Goal: Task Accomplishment & Management: Manage account settings

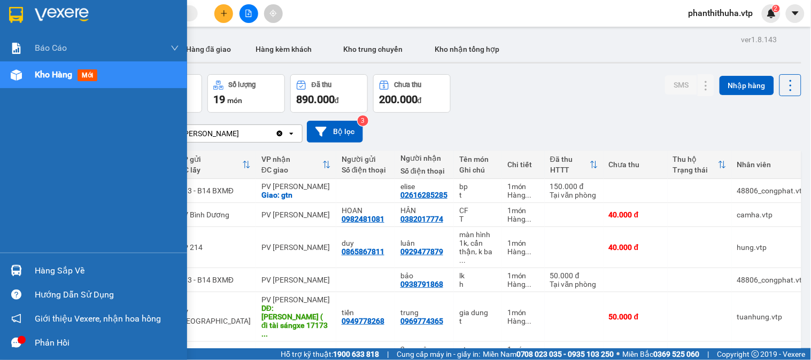
click at [50, 264] on div "Hàng sắp về" at bounding box center [107, 271] width 144 height 16
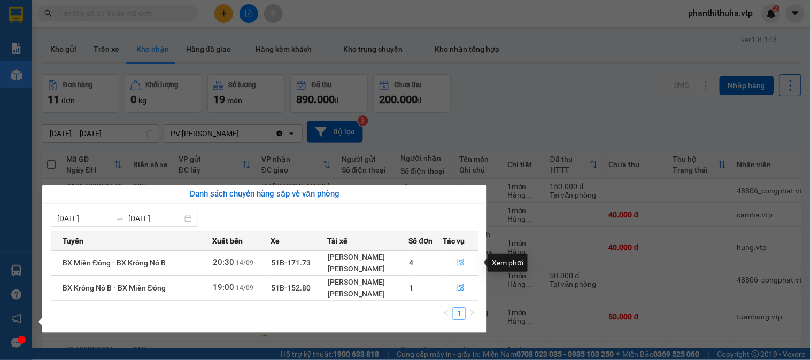
click at [463, 265] on icon "file-done" at bounding box center [460, 262] width 7 height 7
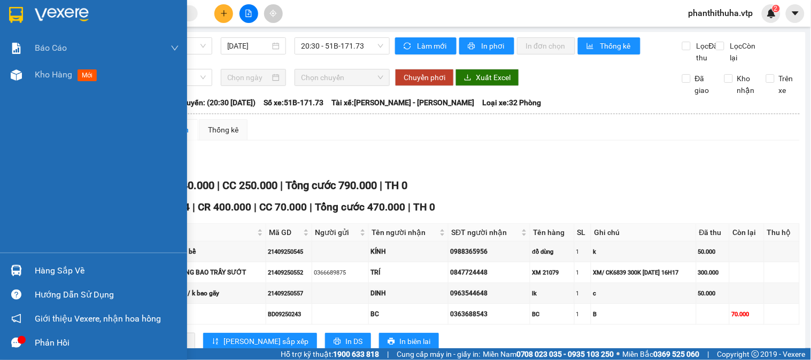
click at [66, 259] on div "Hàng sắp về" at bounding box center [93, 271] width 187 height 24
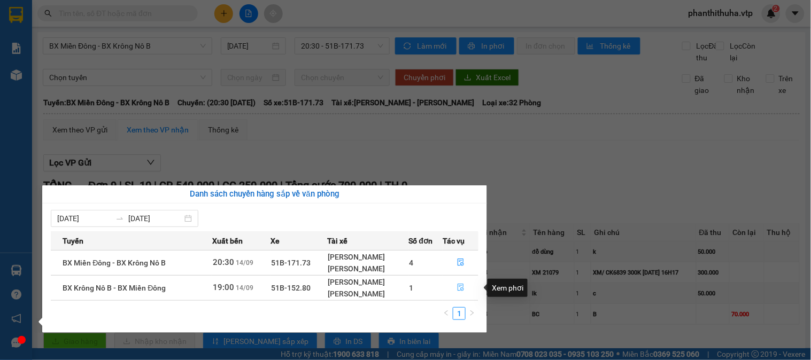
click at [461, 289] on icon "file-done" at bounding box center [460, 287] width 7 height 7
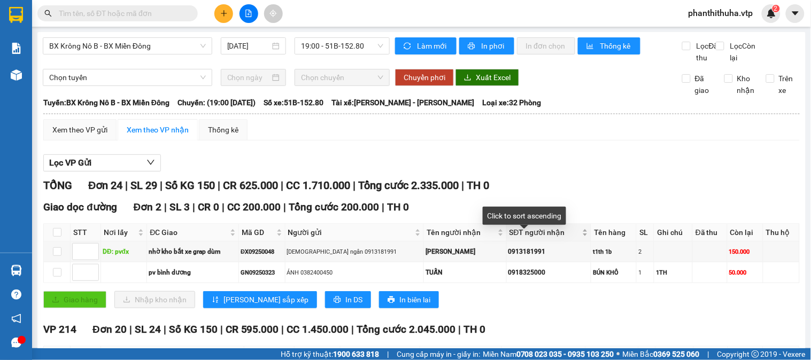
scroll to position [237, 0]
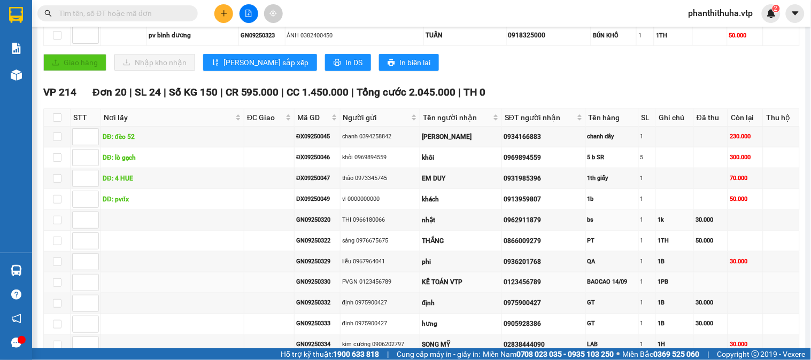
drag, startPoint x: 468, startPoint y: 228, endPoint x: 344, endPoint y: 302, distance: 143.6
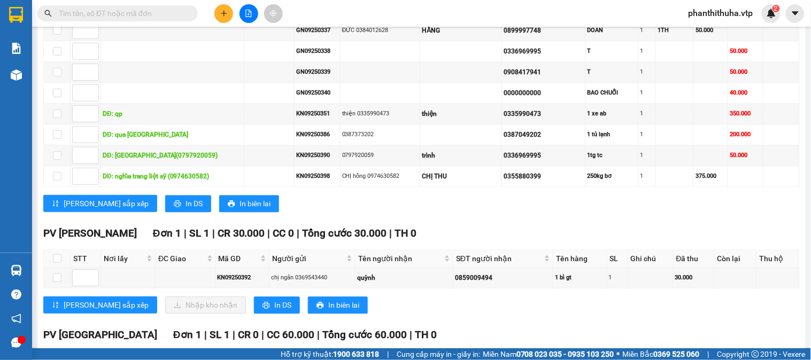
scroll to position [707, 0]
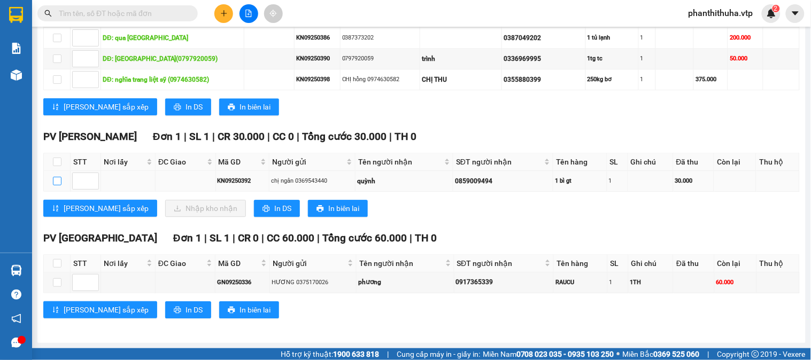
click at [56, 179] on input "checkbox" at bounding box center [57, 181] width 9 height 9
checkbox input "true"
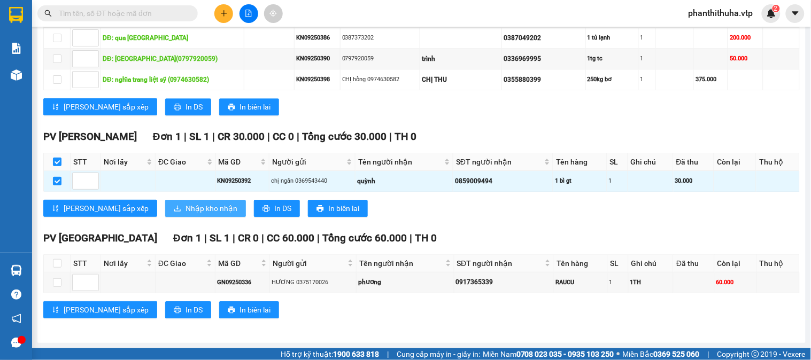
click at [186, 204] on span "Nhập kho nhận" at bounding box center [212, 209] width 52 height 12
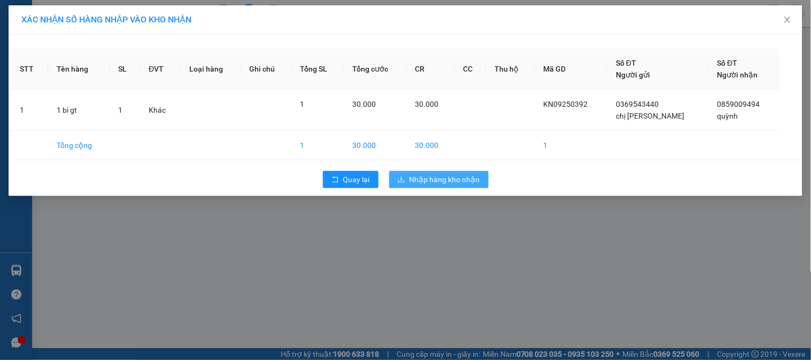
click at [423, 185] on span "Nhập hàng kho nhận" at bounding box center [445, 180] width 71 height 12
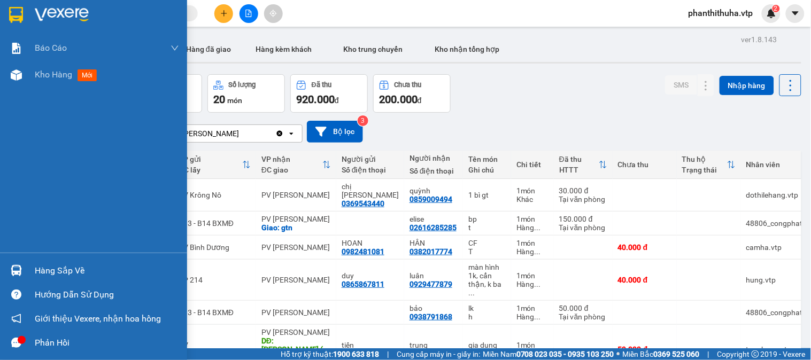
click at [52, 264] on div "Hàng sắp về" at bounding box center [107, 271] width 144 height 16
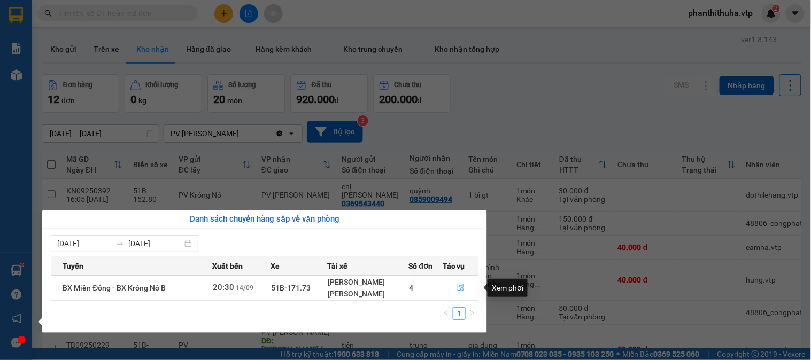
click at [463, 287] on icon "file-done" at bounding box center [460, 287] width 7 height 7
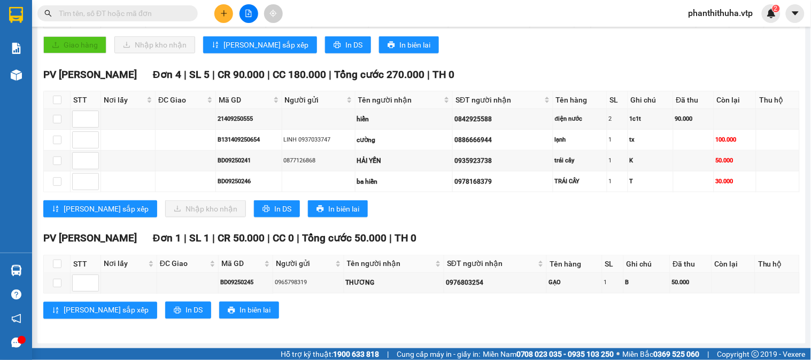
scroll to position [119, 0]
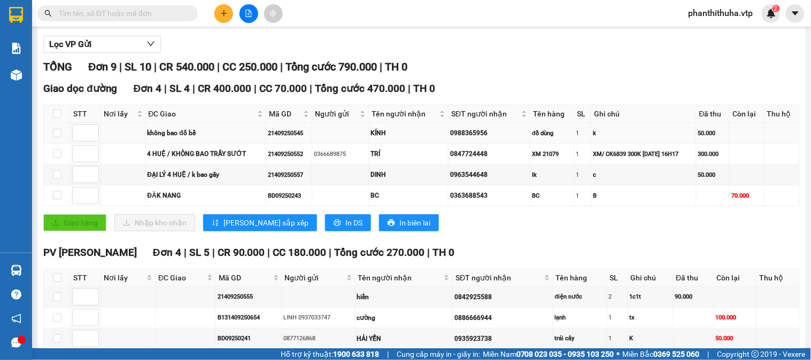
click at [61, 144] on td at bounding box center [57, 133] width 27 height 21
click at [60, 137] on input "checkbox" at bounding box center [57, 133] width 9 height 9
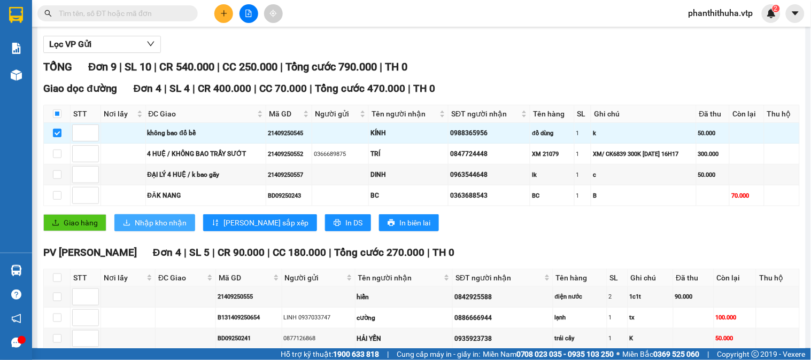
click at [171, 229] on span "Nhập kho nhận" at bounding box center [161, 223] width 52 height 12
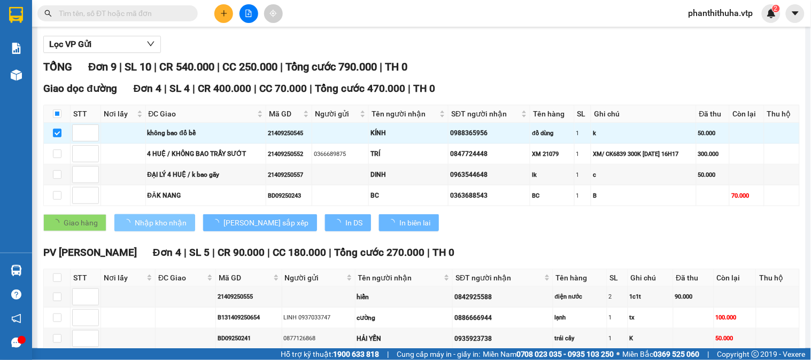
checkbox input "false"
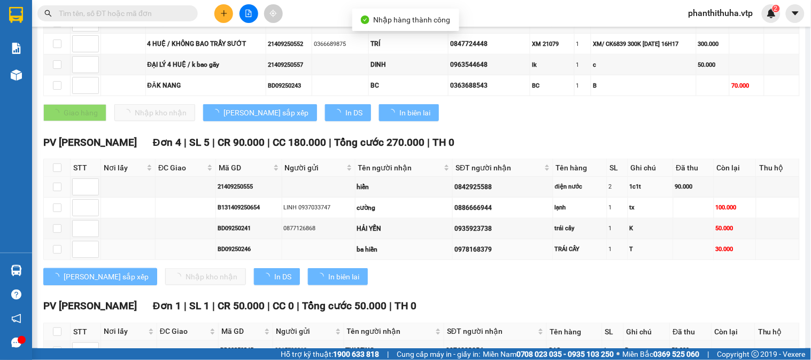
scroll to position [311, 0]
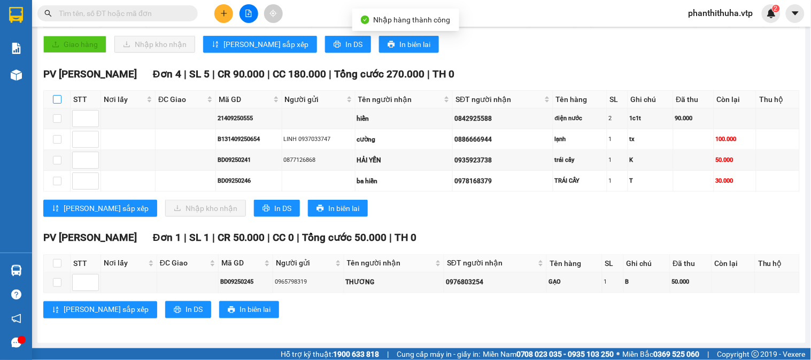
click at [59, 104] on label at bounding box center [57, 100] width 9 height 12
click at [59, 104] on input "checkbox" at bounding box center [57, 99] width 9 height 9
checkbox input "true"
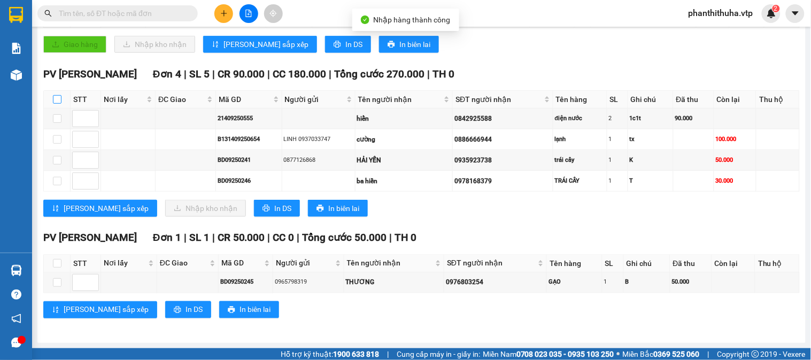
checkbox input "true"
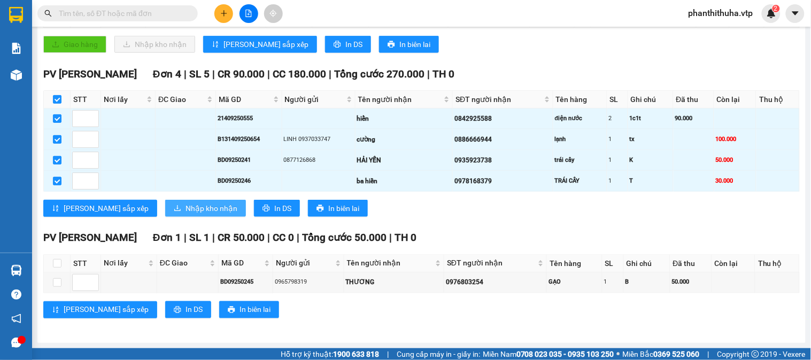
click at [186, 205] on span "Nhập kho nhận" at bounding box center [212, 209] width 52 height 12
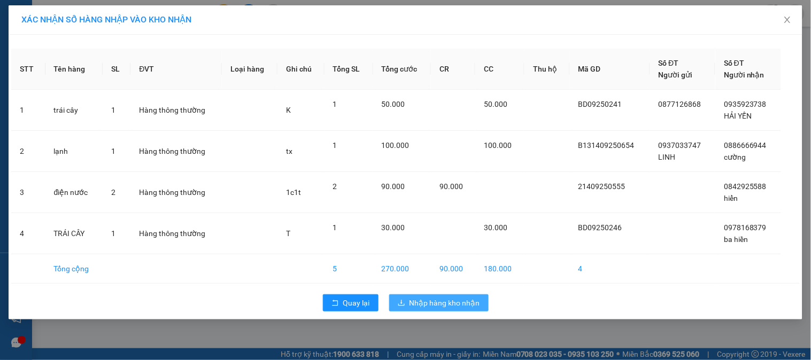
click at [448, 297] on span "Nhập hàng kho nhận" at bounding box center [445, 303] width 71 height 12
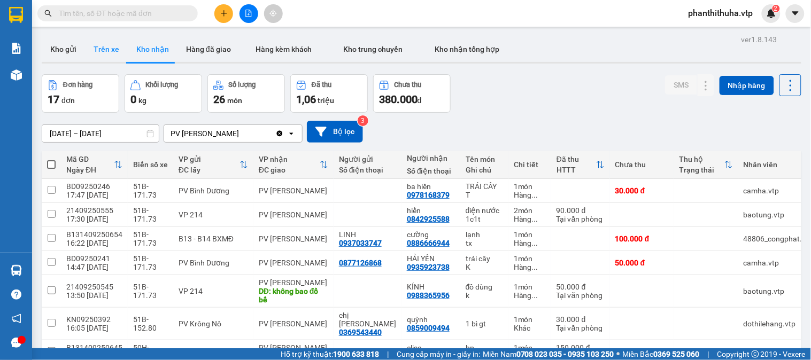
click at [108, 44] on button "Trên xe" at bounding box center [106, 49] width 43 height 26
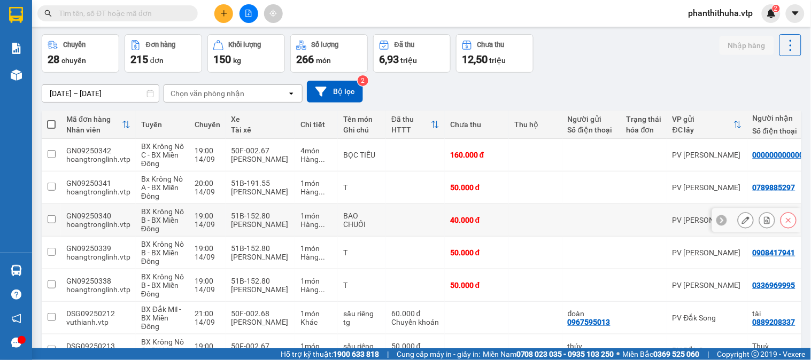
scroll to position [59, 0]
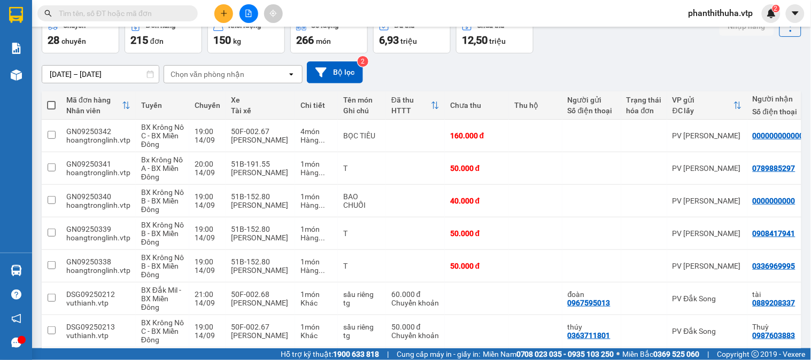
click at [271, 68] on div "Chọn văn phòng nhận" at bounding box center [225, 74] width 123 height 17
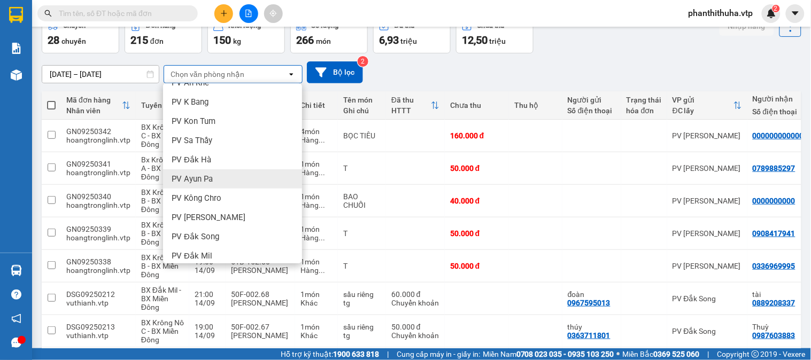
scroll to position [119, 0]
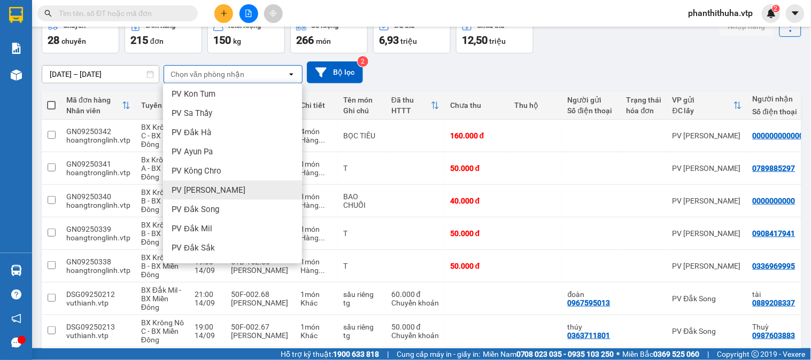
click at [222, 186] on div "PV [PERSON_NAME]" at bounding box center [232, 190] width 139 height 19
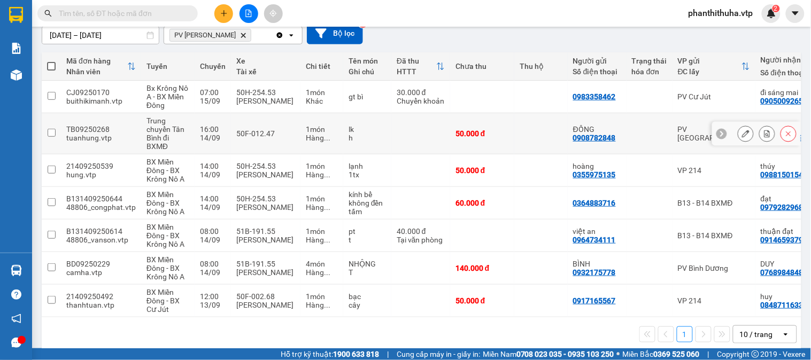
scroll to position [115, 0]
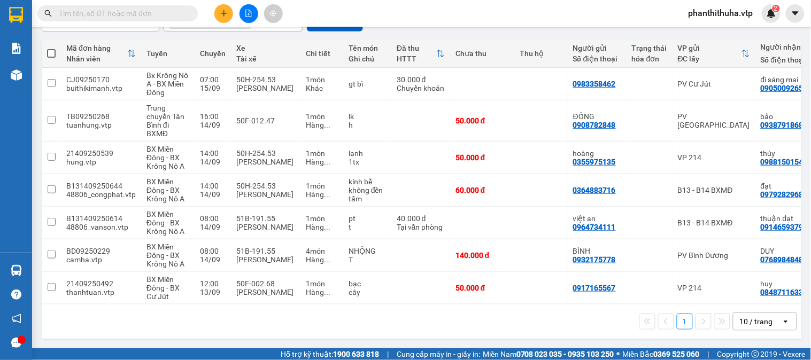
click at [740, 317] on div "10 / trang" at bounding box center [756, 322] width 33 height 11
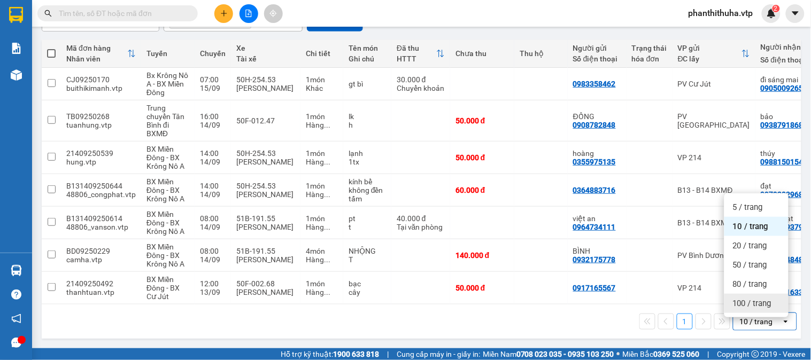
click at [739, 298] on span "100 / trang" at bounding box center [752, 303] width 38 height 11
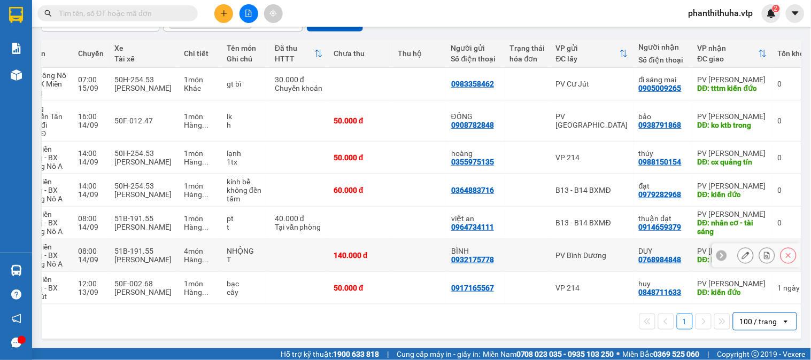
scroll to position [56, 0]
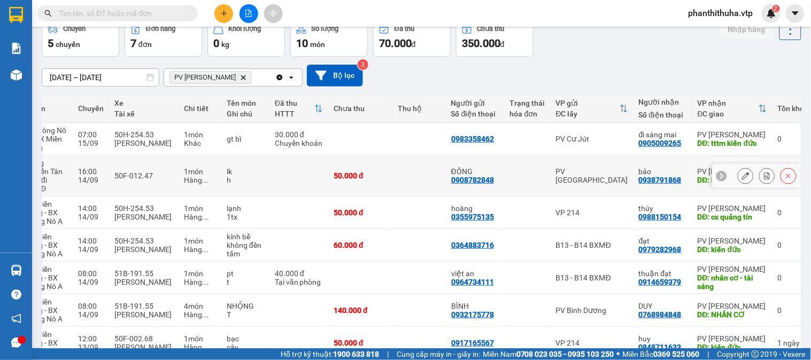
click at [742, 175] on icon at bounding box center [745, 175] width 7 height 7
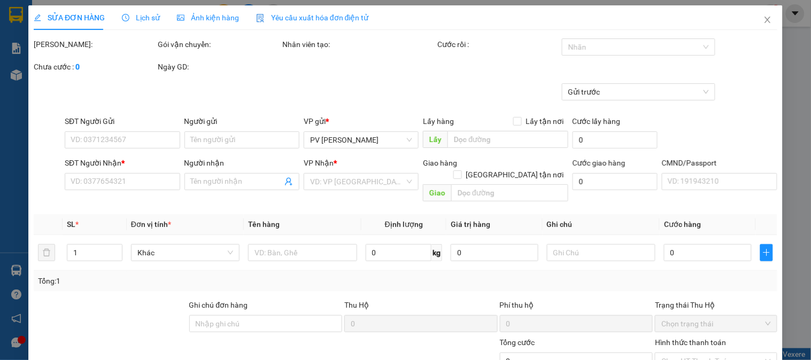
type input "2.500"
type input "0908782848"
type input "ĐỒNG"
type input "0938791868"
type input "bảo"
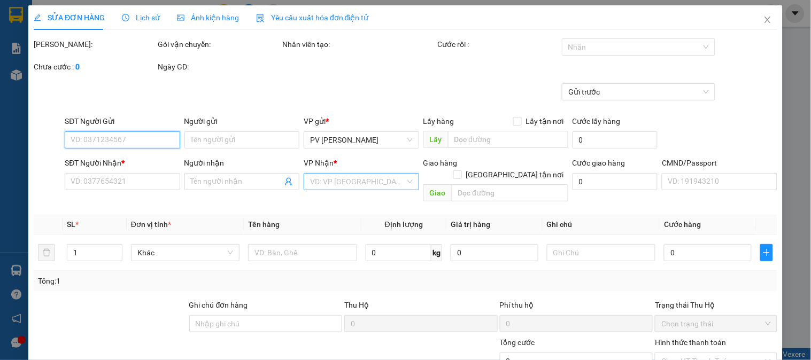
type input "ko ktb trong"
type input "50.000"
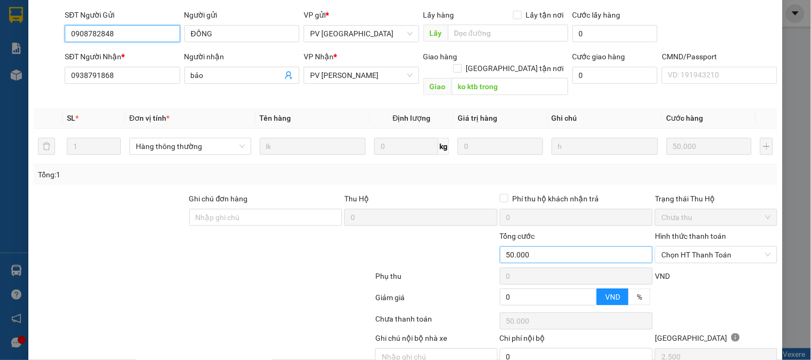
scroll to position [160, 0]
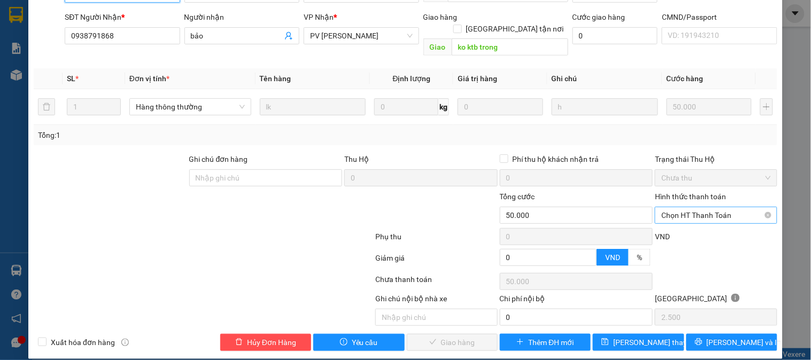
click at [677, 207] on span "Chọn HT Thanh Toán" at bounding box center [715, 215] width 109 height 16
click at [390, 209] on div at bounding box center [436, 209] width 124 height 37
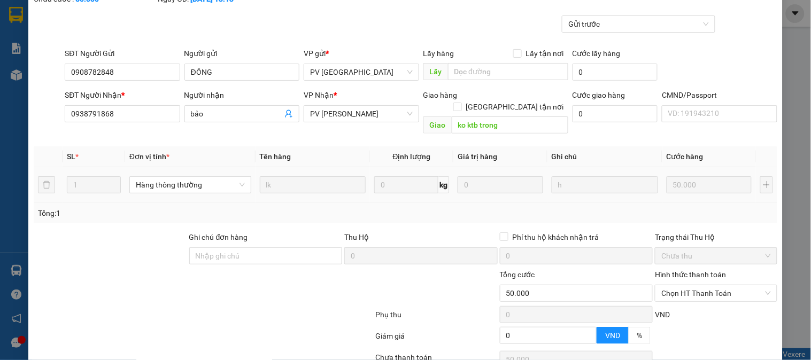
scroll to position [0, 0]
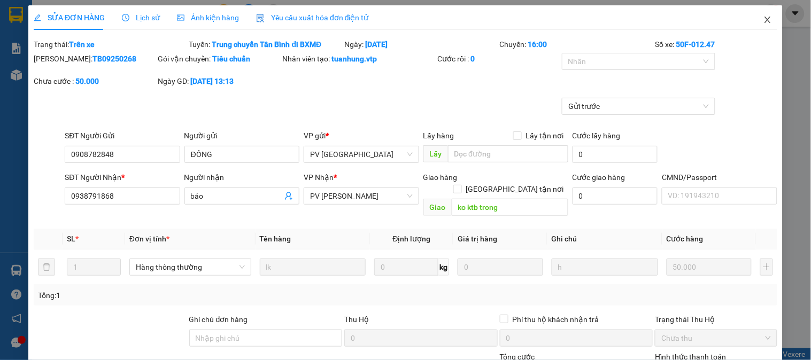
click at [765, 22] on span "Close" at bounding box center [768, 20] width 30 height 30
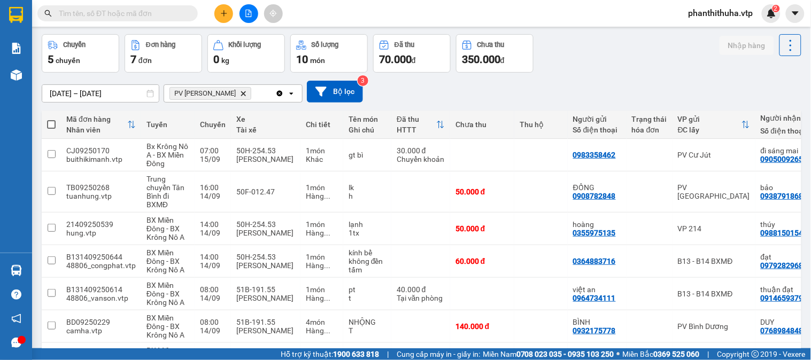
scroll to position [59, 0]
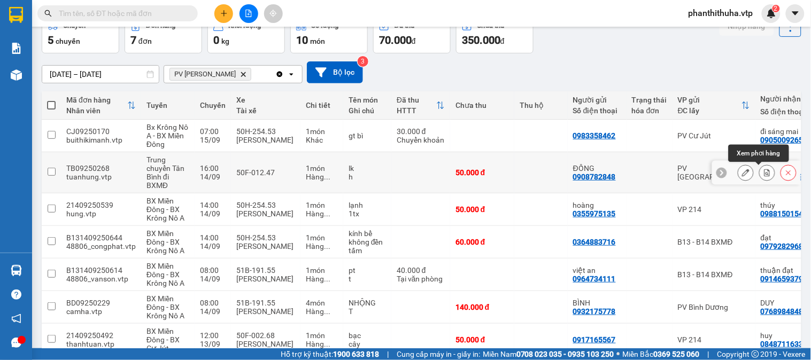
click at [765, 174] on icon at bounding box center [768, 172] width 6 height 7
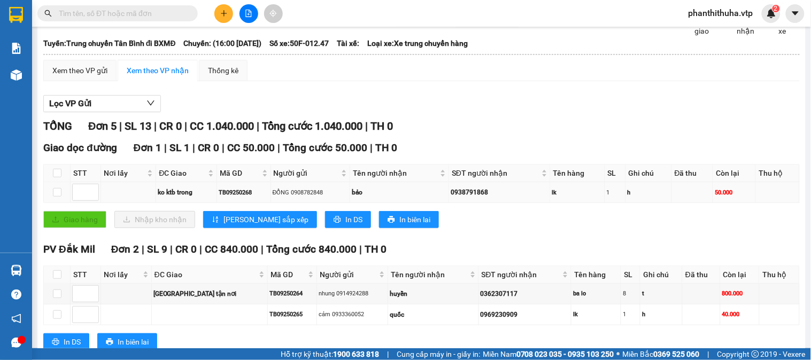
click at [60, 203] on td at bounding box center [57, 192] width 27 height 21
click at [59, 197] on input "checkbox" at bounding box center [57, 192] width 9 height 9
checkbox input "true"
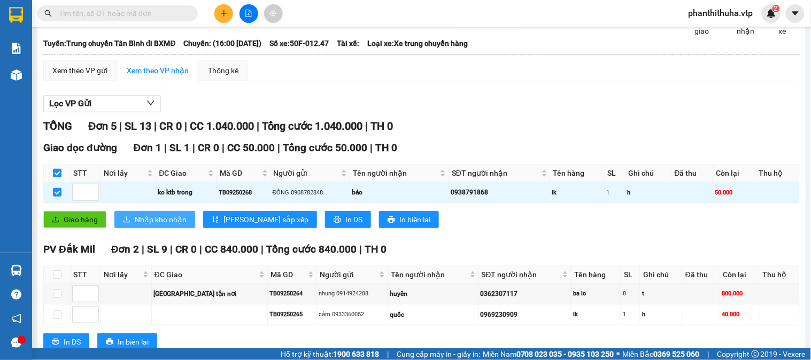
click at [165, 226] on span "Nhập kho nhận" at bounding box center [161, 220] width 52 height 12
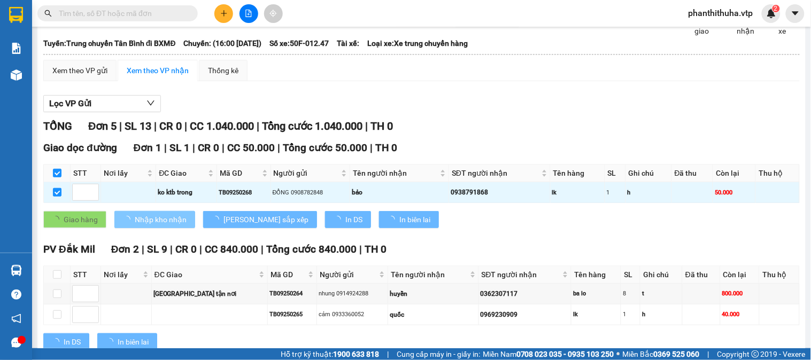
checkbox input "false"
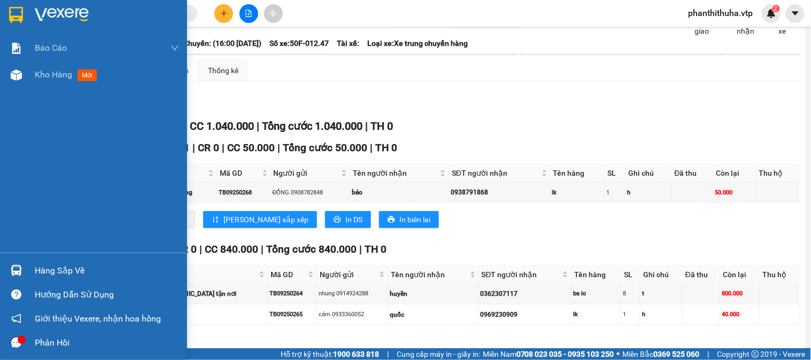
click at [59, 7] on img at bounding box center [62, 15] width 54 height 16
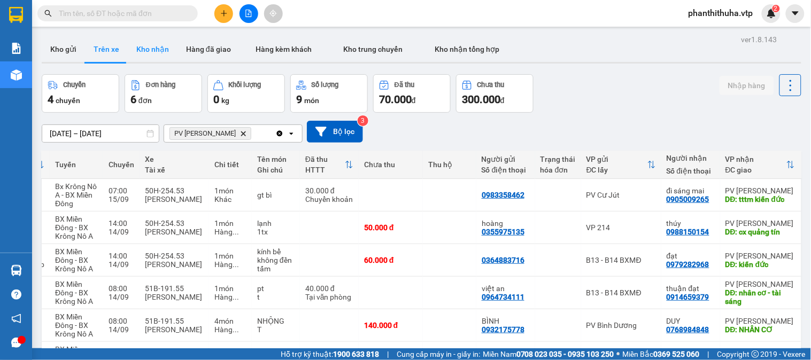
click at [148, 47] on button "Kho nhận" at bounding box center [153, 49] width 50 height 26
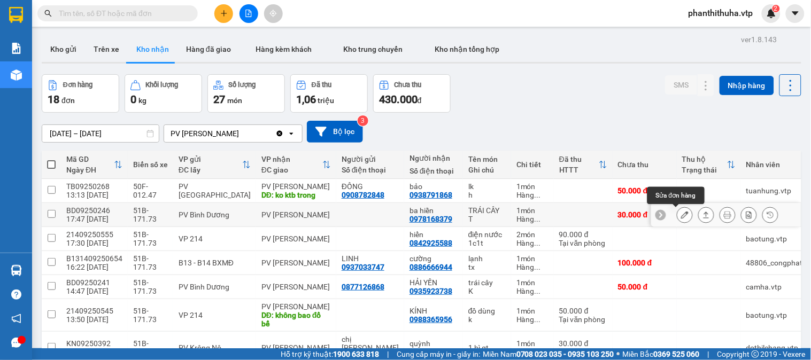
click at [681, 218] on icon at bounding box center [684, 214] width 7 height 7
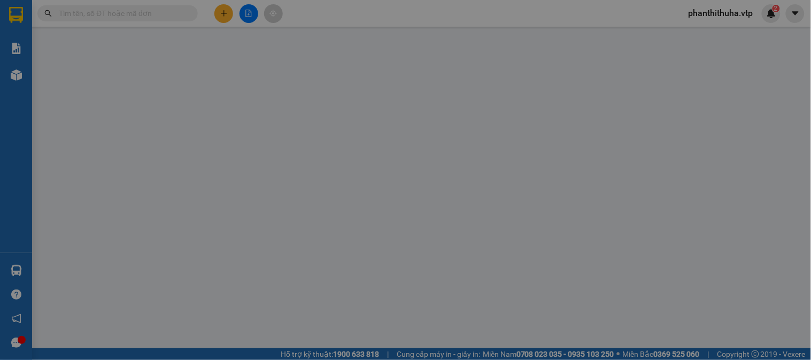
type input "0978168379"
type input "ba hiền"
type input "30.000"
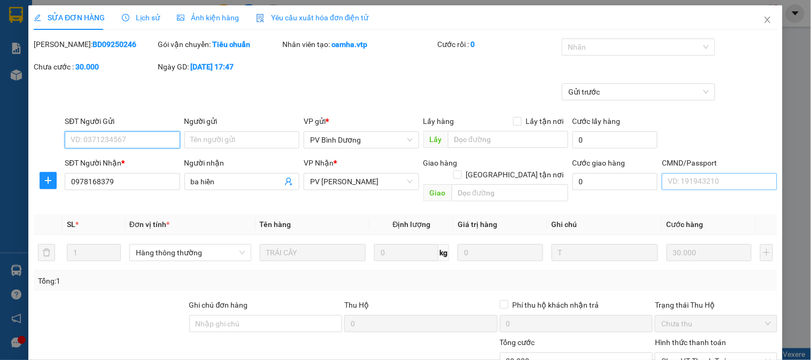
type input "1.500"
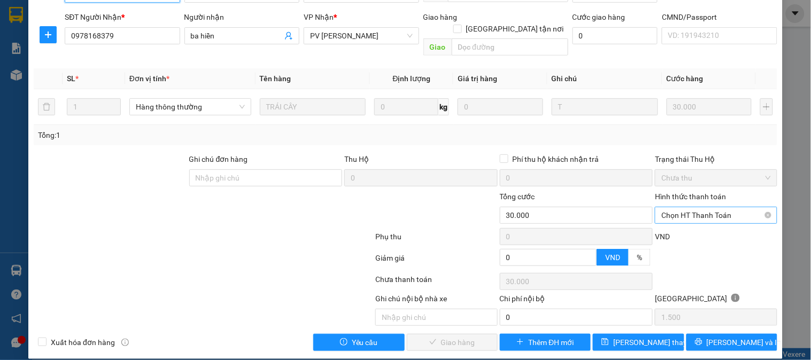
click at [683, 207] on span "Chọn HT Thanh Toán" at bounding box center [715, 215] width 109 height 16
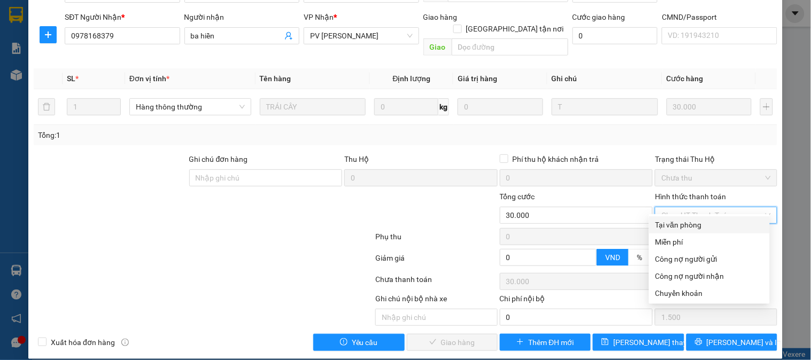
click at [677, 224] on div "Tại văn phòng" at bounding box center [710, 225] width 108 height 12
type input "0"
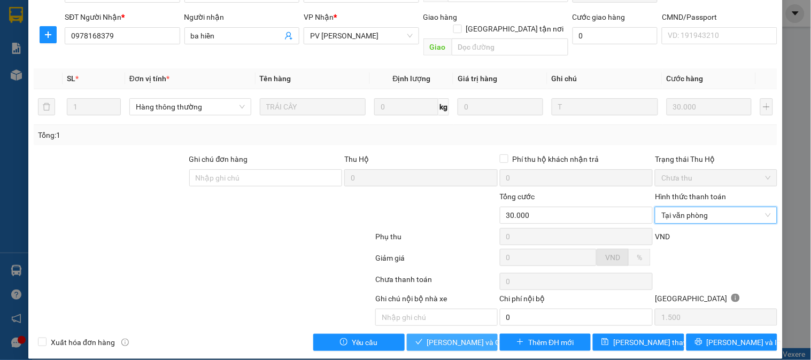
click at [467, 337] on span "[PERSON_NAME] và Giao hàng" at bounding box center [478, 343] width 103 height 12
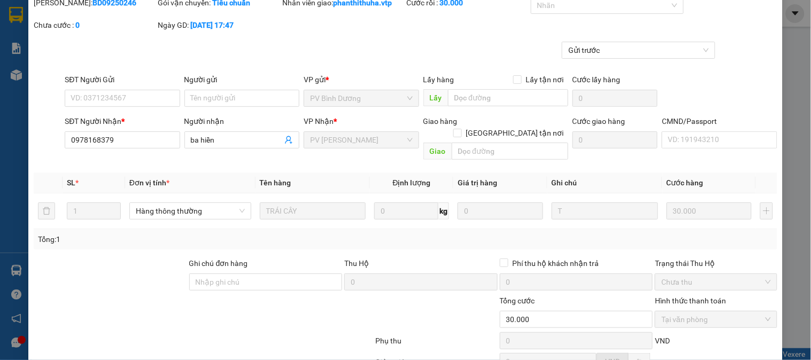
scroll to position [0, 0]
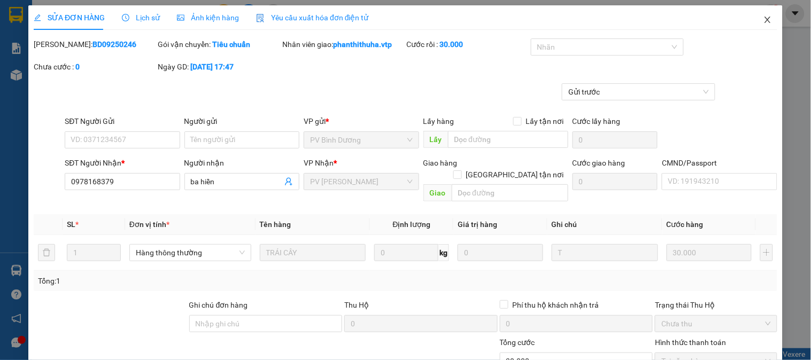
click at [764, 22] on icon "close" at bounding box center [768, 20] width 9 height 9
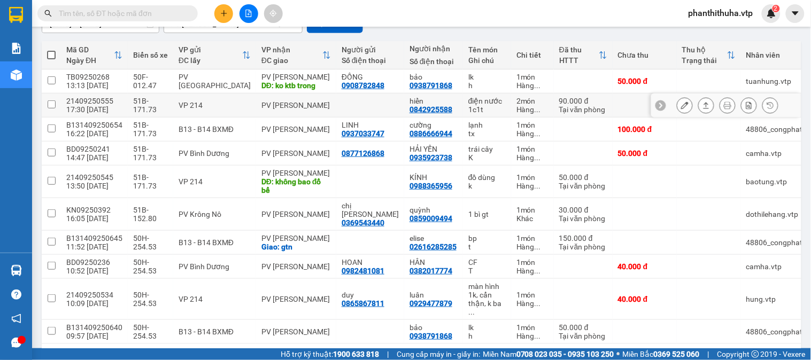
scroll to position [119, 0]
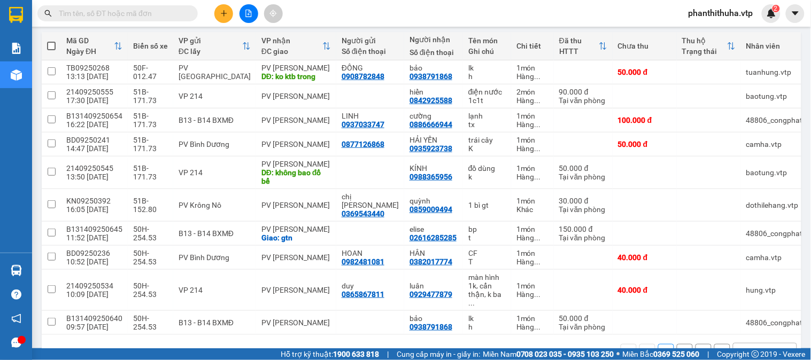
click at [782, 344] on div "open" at bounding box center [789, 352] width 15 height 17
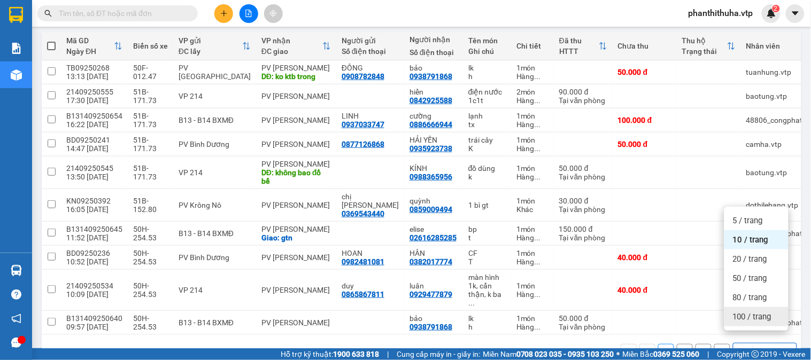
click at [768, 318] on span "100 / trang" at bounding box center [752, 317] width 38 height 11
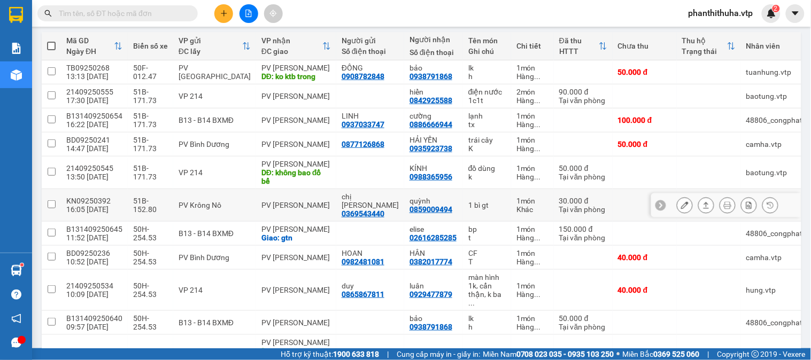
scroll to position [0, 0]
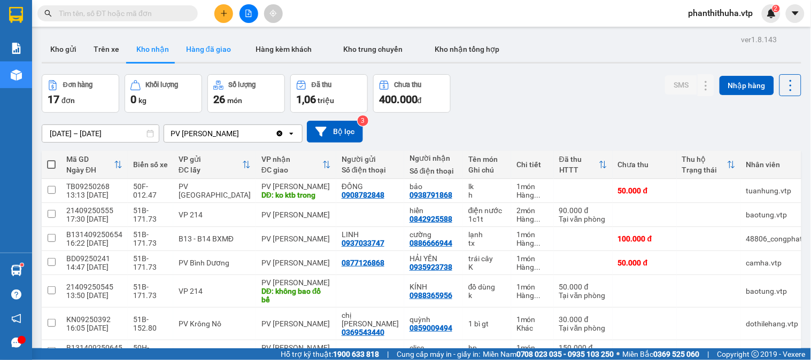
click at [226, 55] on button "Hàng đã giao" at bounding box center [209, 49] width 62 height 26
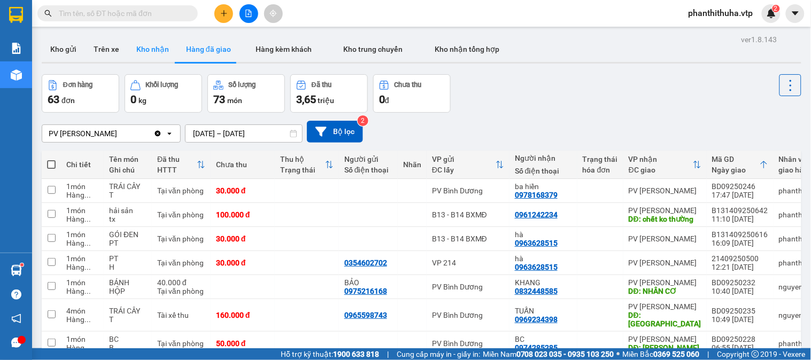
click at [151, 55] on button "Kho nhận" at bounding box center [153, 49] width 50 height 26
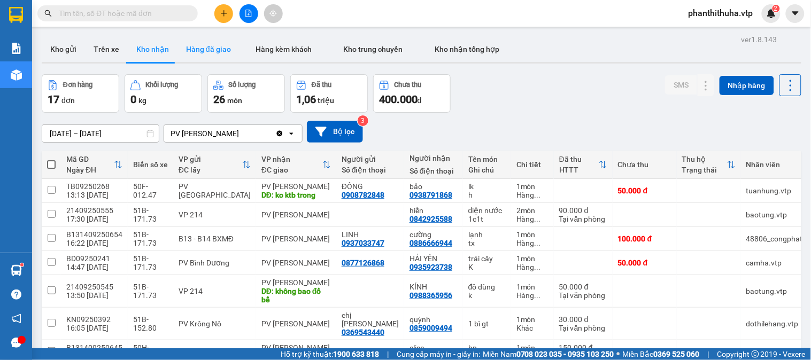
click at [228, 42] on button "Hàng đã giao" at bounding box center [209, 49] width 62 height 26
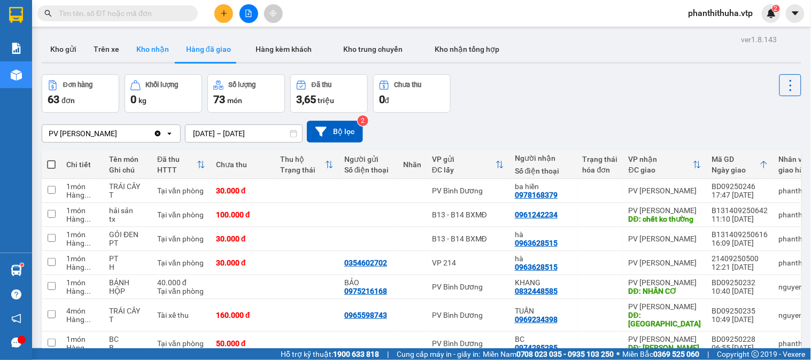
click at [151, 49] on button "Kho nhận" at bounding box center [153, 49] width 50 height 26
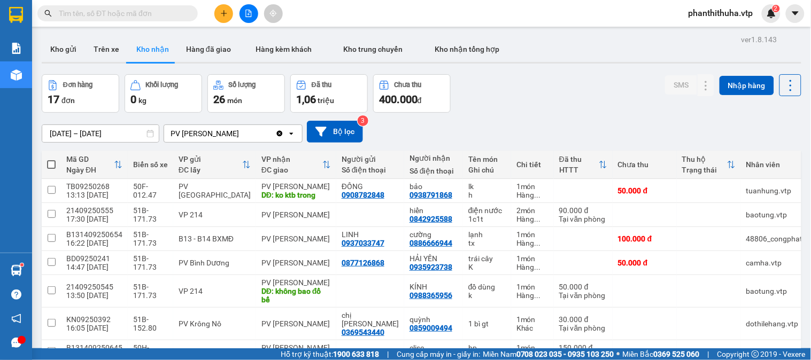
click at [224, 24] on div "Kết quả tìm kiếm ( 0 ) Bộ lọc No Data phanthithuha.vtp 2" at bounding box center [405, 13] width 811 height 27
click at [225, 11] on icon "plus" at bounding box center [223, 13] width 7 height 7
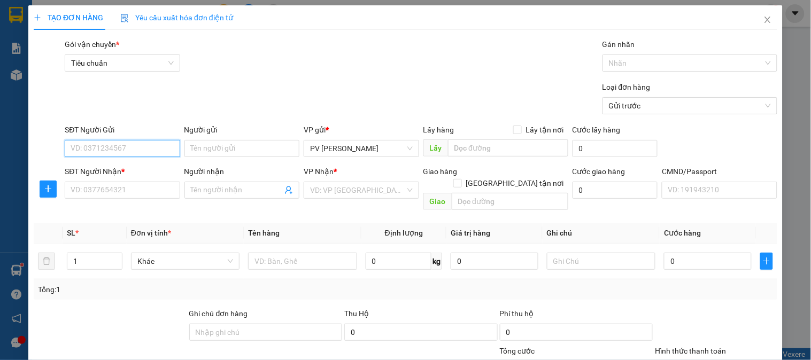
click at [119, 148] on input "SĐT Người Gửi" at bounding box center [122, 148] width 115 height 17
click at [11, 273] on div "TẠO ĐƠN HÀNG Yêu cầu xuất hóa đơn điện tử Transit Pickup Surcharge Ids Transit …" at bounding box center [405, 180] width 811 height 360
click at [153, 140] on input "SĐT Người Gửi" at bounding box center [122, 148] width 115 height 17
type input "0914142828"
click at [145, 167] on div "0914142828 - khôi" at bounding box center [121, 170] width 101 height 12
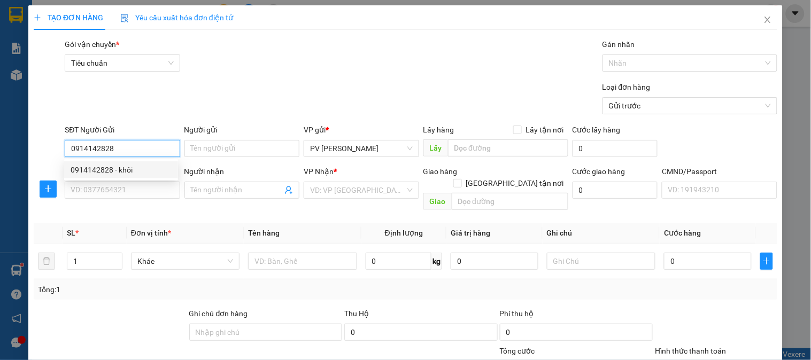
type input "khôi"
type input "0768446898"
type input "đăng"
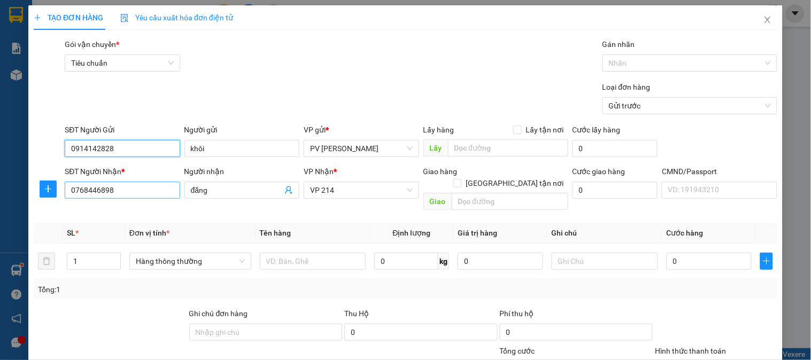
type input "0914142828"
click at [150, 188] on input "0768446898" at bounding box center [122, 190] width 115 height 17
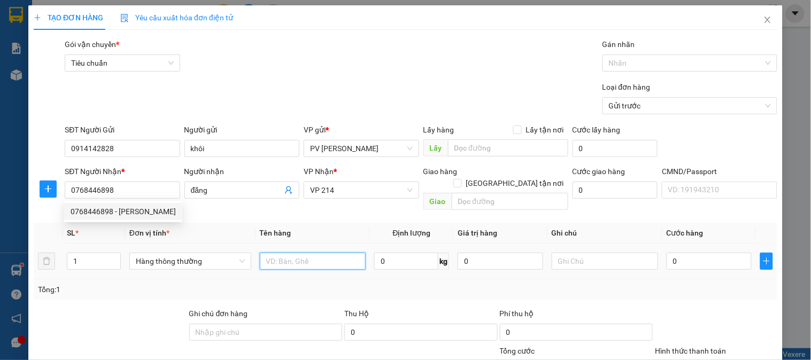
click at [286, 253] on input "text" at bounding box center [313, 261] width 106 height 17
type input "CAM"
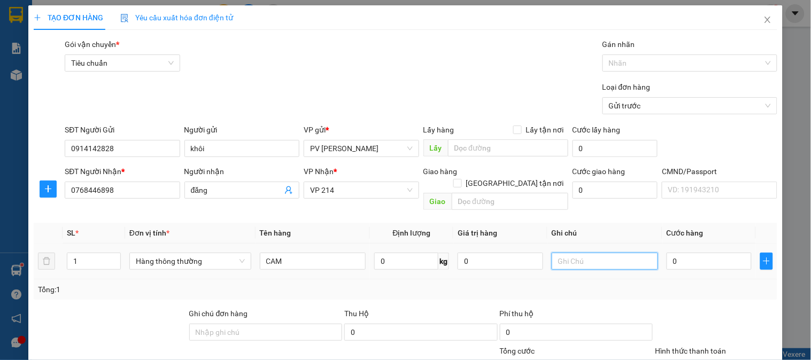
click at [583, 253] on input "text" at bounding box center [605, 261] width 106 height 17
type input "1H"
click at [699, 253] on input "0" at bounding box center [710, 261] width 86 height 17
type input "3"
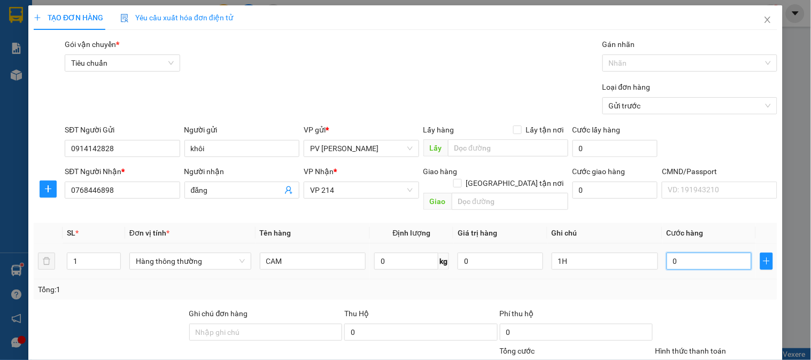
type input "3"
type input "30"
type input "300"
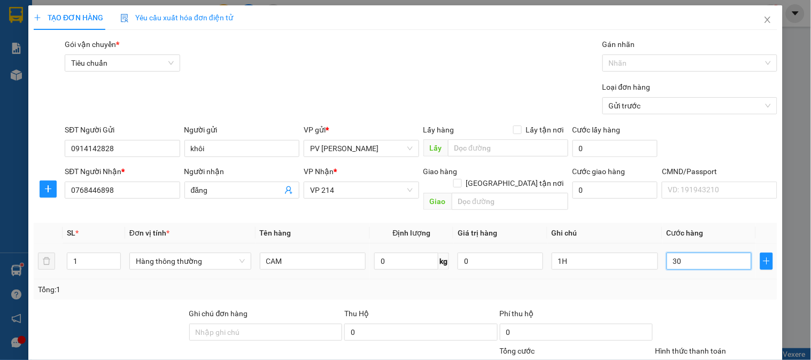
type input "300"
type input "3.000"
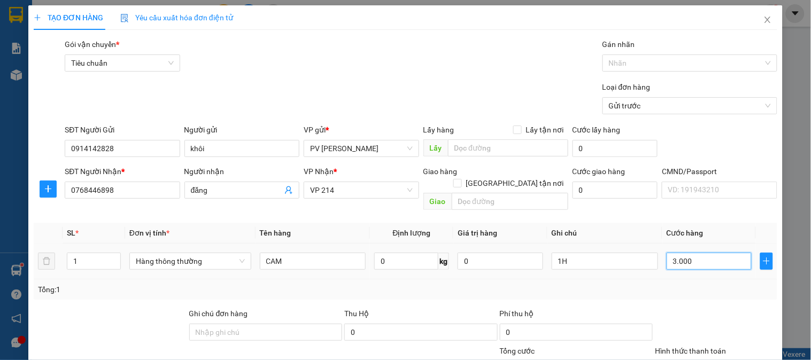
type input "30.000"
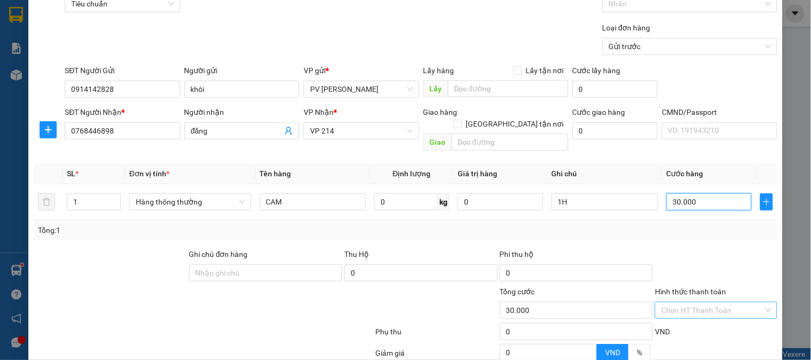
type input "30.000"
click at [677, 303] on input "Hình thức thanh toán" at bounding box center [712, 311] width 102 height 16
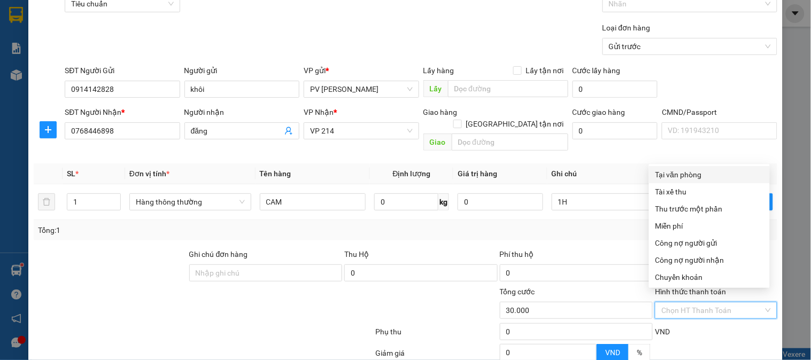
click at [701, 175] on div "Tại văn phòng" at bounding box center [710, 175] width 108 height 12
type input "0"
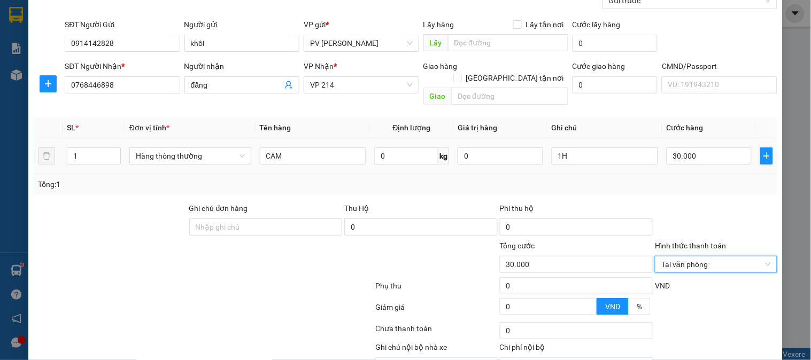
scroll to position [153, 0]
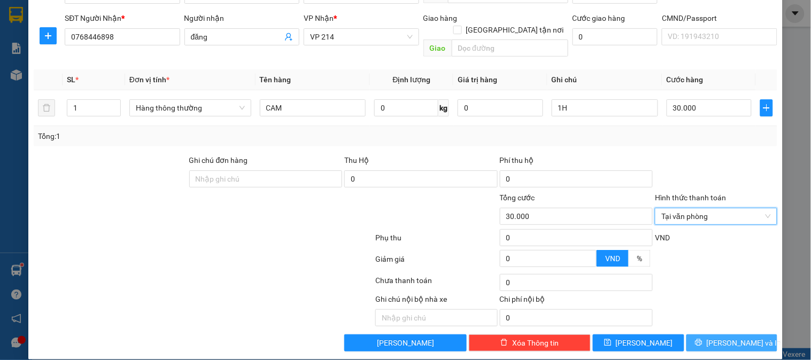
click at [714, 337] on span "[PERSON_NAME] và In" at bounding box center [744, 343] width 75 height 12
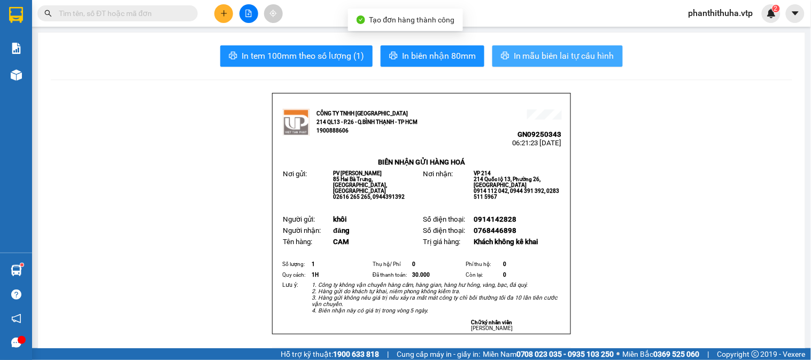
click at [539, 55] on span "In mẫu biên lai tự cấu hình" at bounding box center [564, 55] width 101 height 13
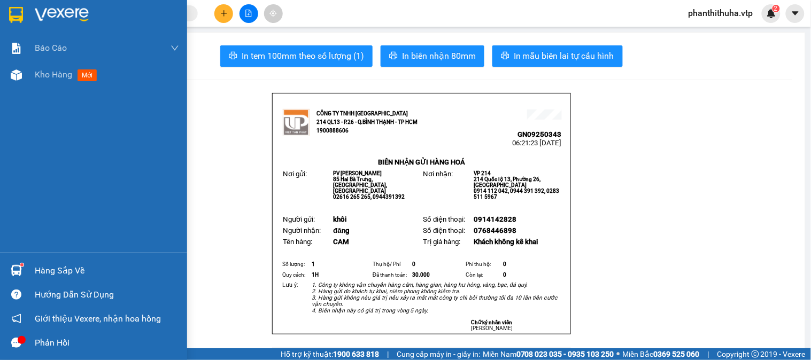
click at [56, 14] on img at bounding box center [62, 15] width 54 height 16
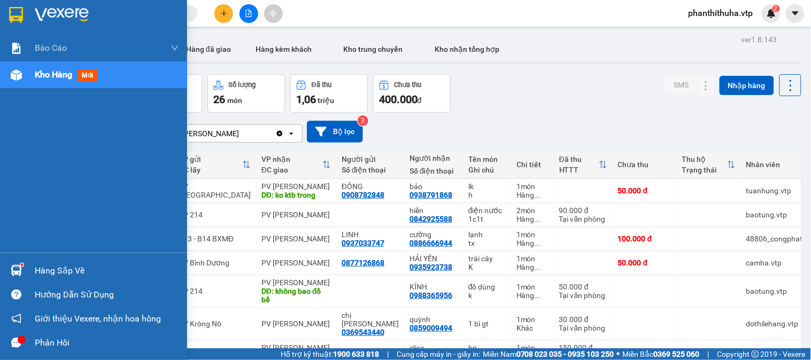
click at [27, 270] on div "Hàng sắp về" at bounding box center [93, 271] width 187 height 24
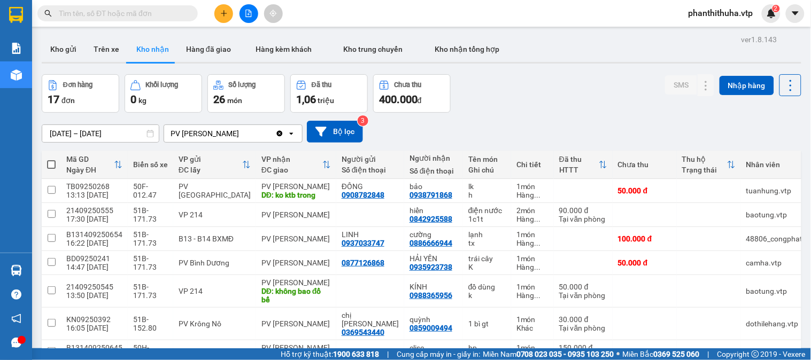
click at [509, 94] on section "Kết quả tìm kiếm ( 0 ) Bộ lọc No Data phanthithuha.vtp 2 Báo cáo BC giao hàng (…" at bounding box center [405, 180] width 811 height 360
click at [703, 321] on icon at bounding box center [706, 323] width 7 height 7
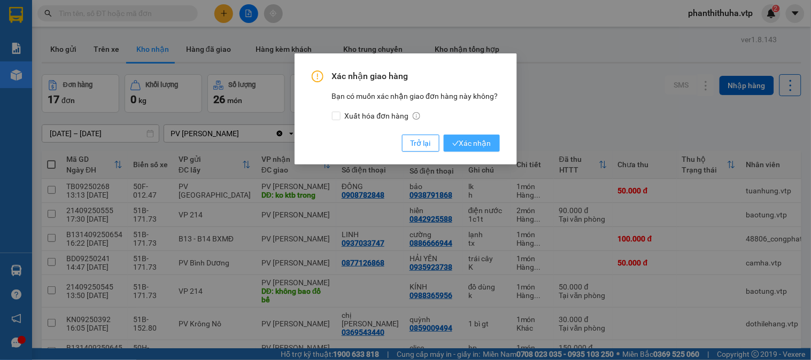
click at [468, 140] on span "Xác nhận" at bounding box center [471, 143] width 39 height 12
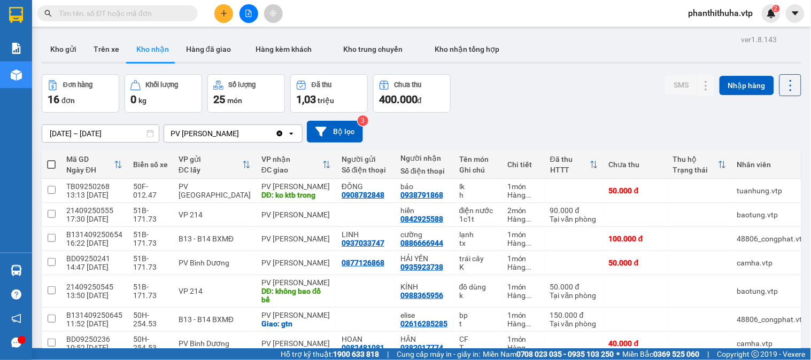
click at [249, 18] on button at bounding box center [249, 13] width 19 height 19
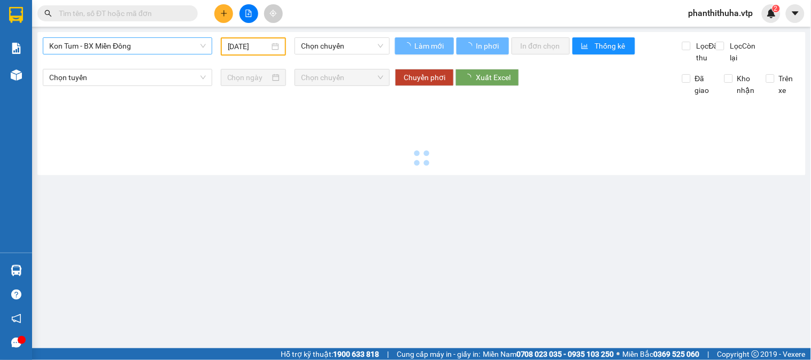
click at [171, 43] on span "Kon Tum - BX Miền Đông" at bounding box center [127, 46] width 157 height 16
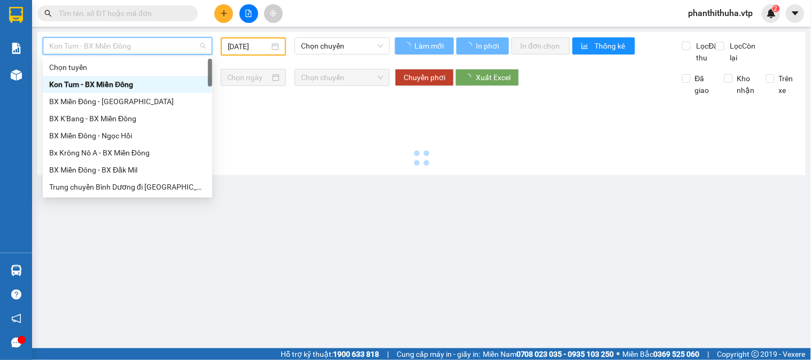
type input "[DATE]"
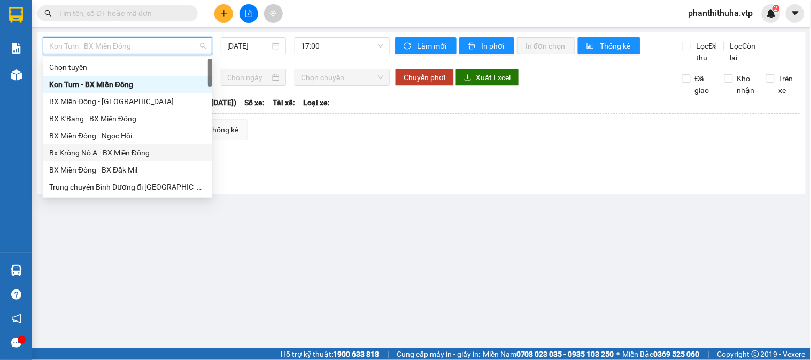
click at [111, 151] on div "Bx Krông Nô A - BX Miền Đông" at bounding box center [127, 153] width 157 height 12
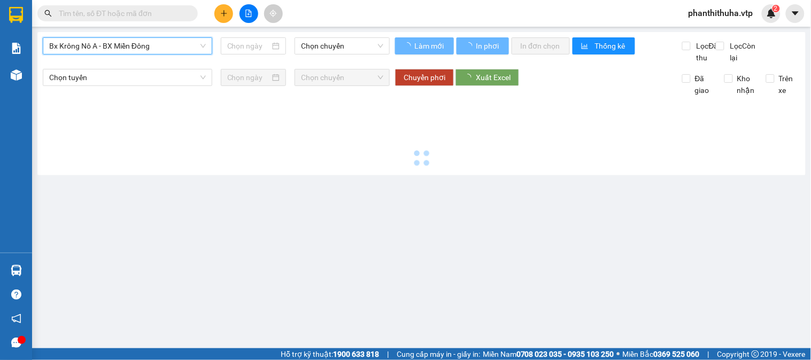
type input "[DATE]"
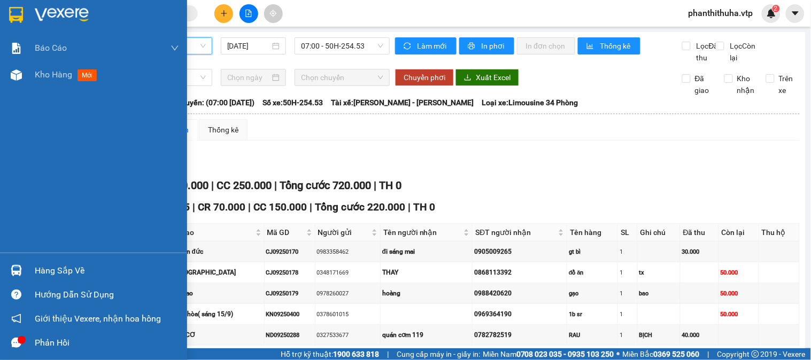
click at [81, 9] on img at bounding box center [62, 15] width 54 height 16
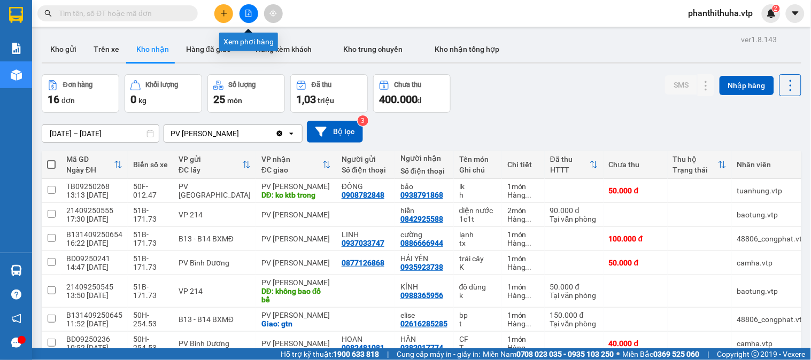
click at [245, 13] on icon "file-add" at bounding box center [248, 13] width 7 height 7
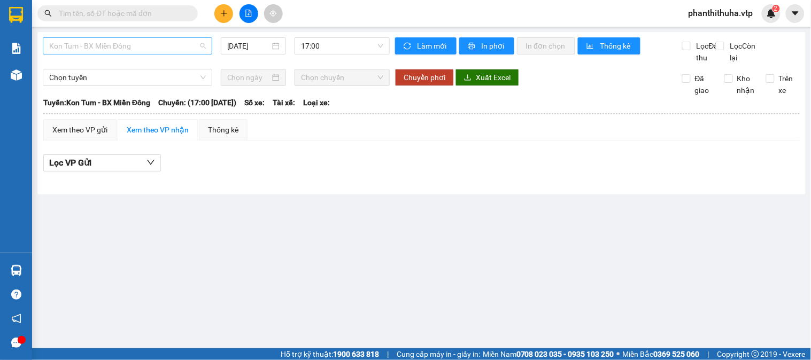
click at [157, 44] on span "Kon Tum - BX Miền Đông" at bounding box center [127, 46] width 157 height 16
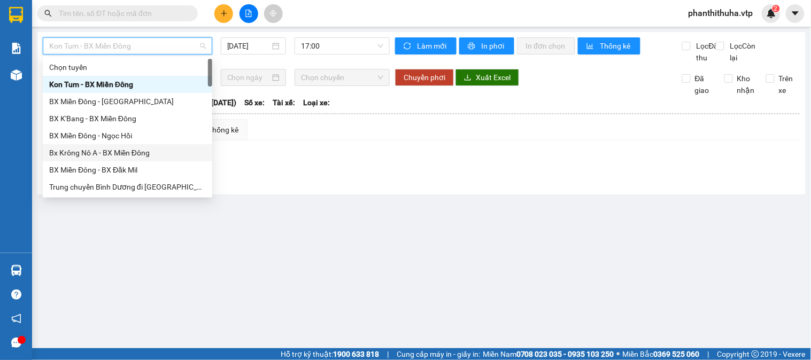
click at [118, 145] on div "Bx Krông Nô A - BX Miền Đông" at bounding box center [128, 152] width 170 height 17
type input "[DATE]"
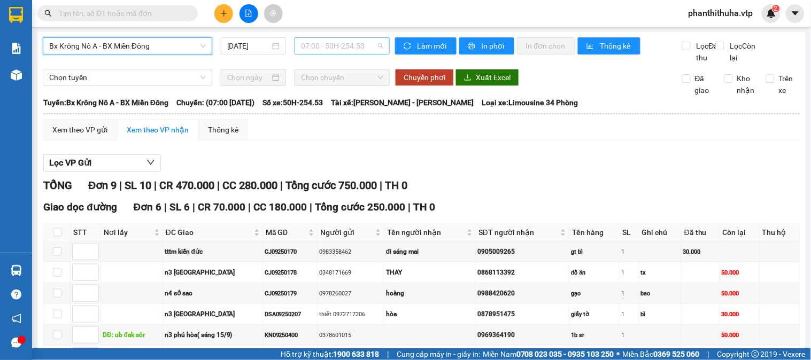
click at [319, 41] on span "07:00 - 50H-254.53" at bounding box center [342, 46] width 82 height 16
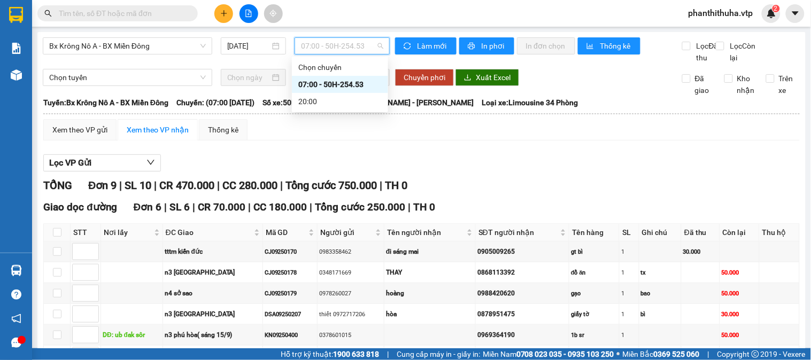
click at [322, 78] on div "07:00 - 50H-254.53" at bounding box center [340, 84] width 96 height 17
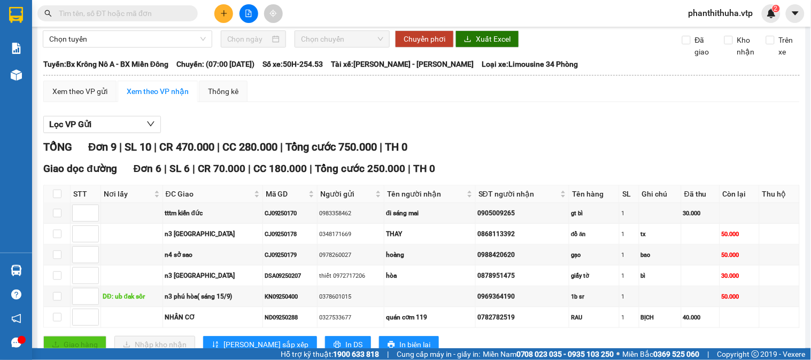
scroll to position [59, 0]
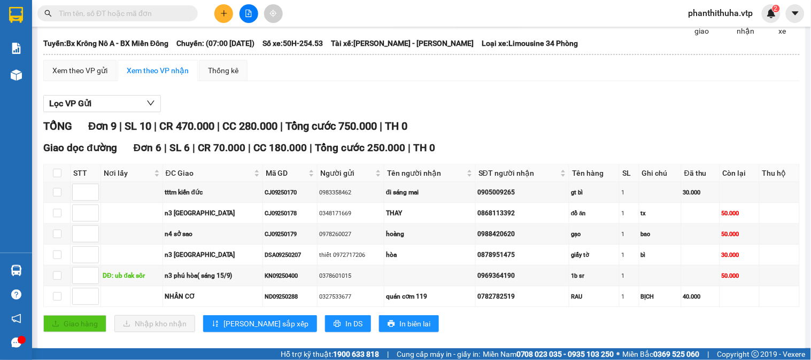
click at [515, 104] on div "Lọc VP Gửi TỔNG Đơn 9 | SL 10 | CR 470.000 | CC 280.000 | Tổng cước 750.000 | …" at bounding box center [421, 289] width 757 height 399
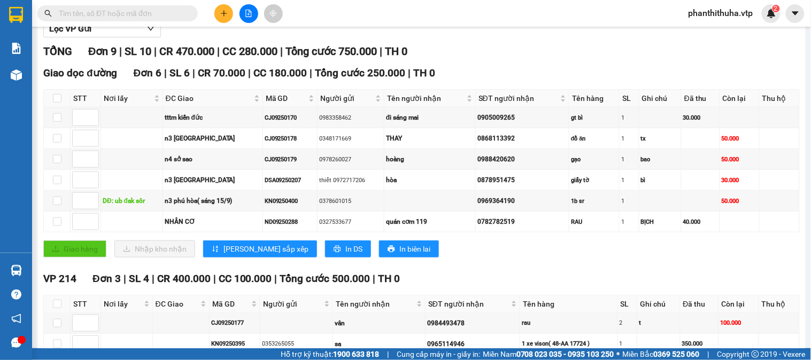
scroll to position [0, 0]
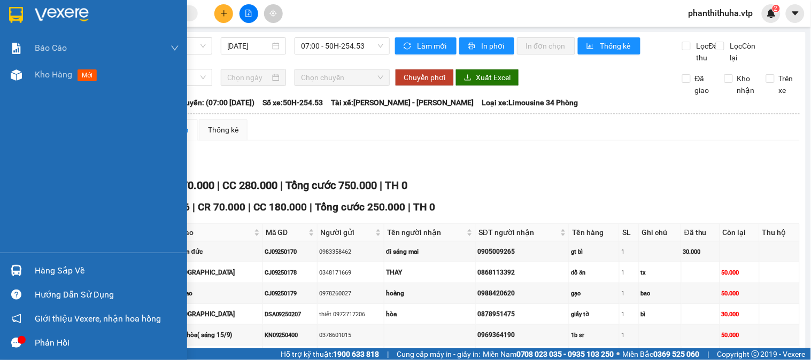
click at [52, 15] on img at bounding box center [62, 15] width 54 height 16
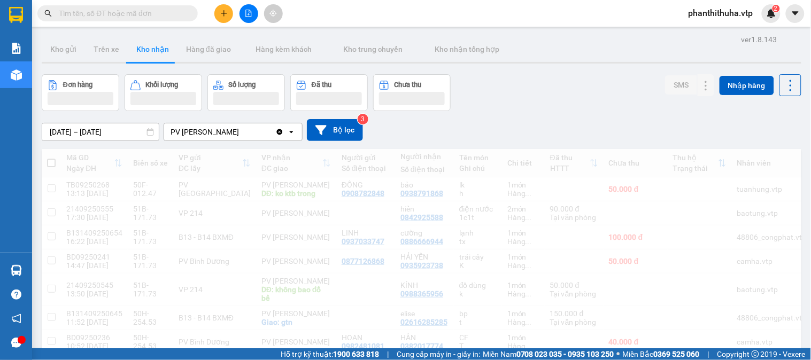
click at [225, 11] on icon "plus" at bounding box center [223, 13] width 7 height 7
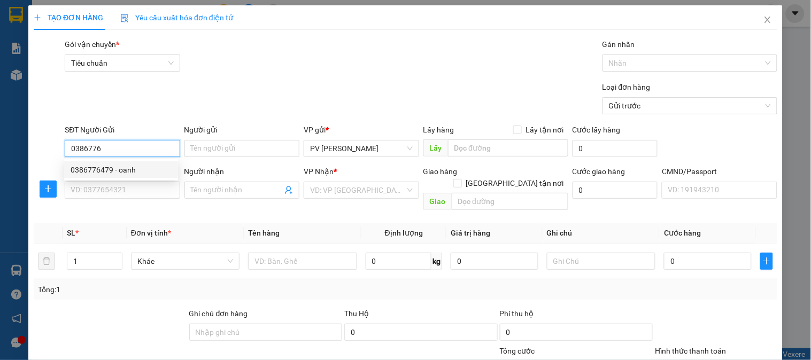
click at [141, 167] on div "0386776479 - oanh" at bounding box center [121, 170] width 101 height 12
type input "0386776479"
type input "oanh"
type input "0375397202"
type input "oanh"
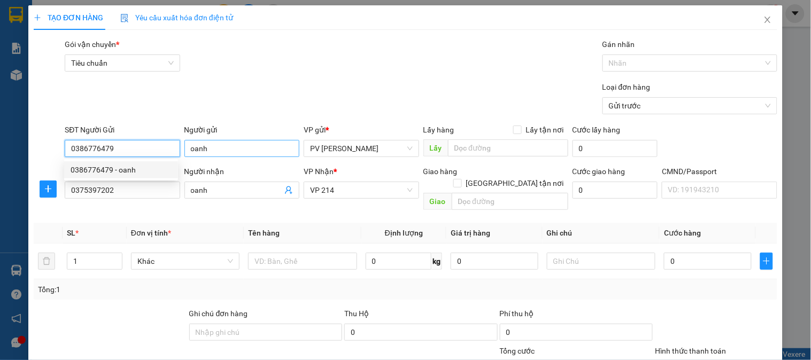
type input "0386776479"
click at [219, 148] on input "oanh" at bounding box center [241, 148] width 115 height 17
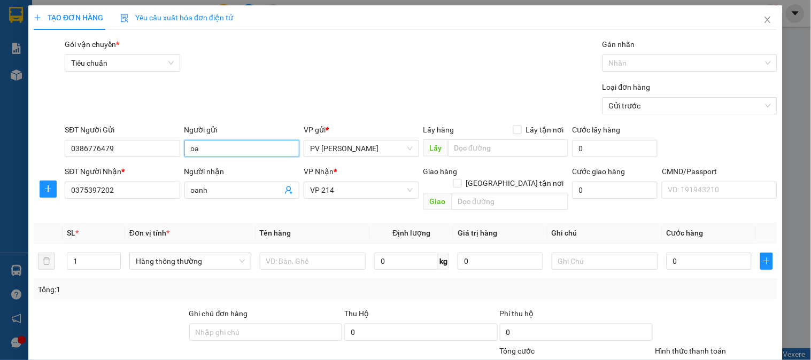
type input "o"
type input "NAM"
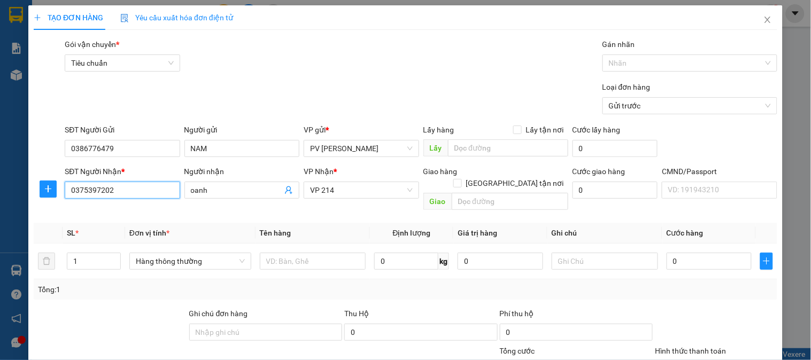
click at [137, 183] on input "0375397202" at bounding box center [122, 190] width 115 height 17
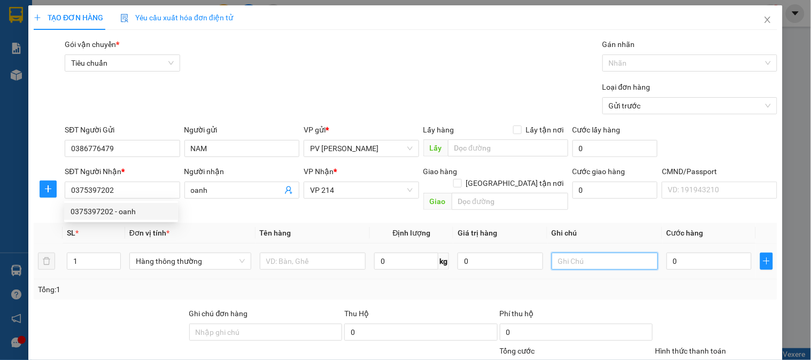
click at [563, 253] on input "text" at bounding box center [605, 261] width 106 height 17
type input "1TH"
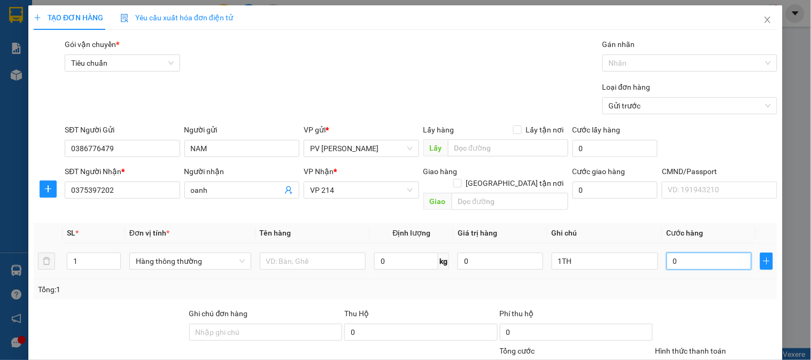
click at [687, 256] on input "0" at bounding box center [710, 261] width 86 height 17
type input "5"
type input "50"
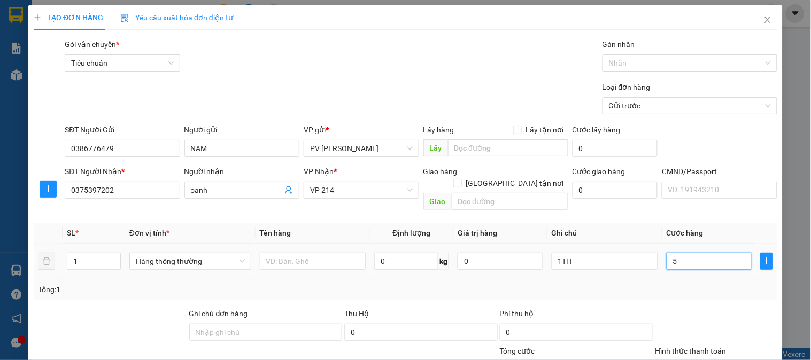
type input "50"
type input "500"
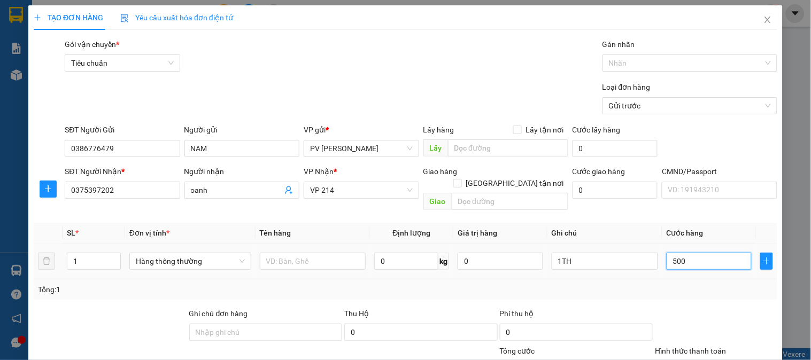
type input "5.000"
type input "50.000"
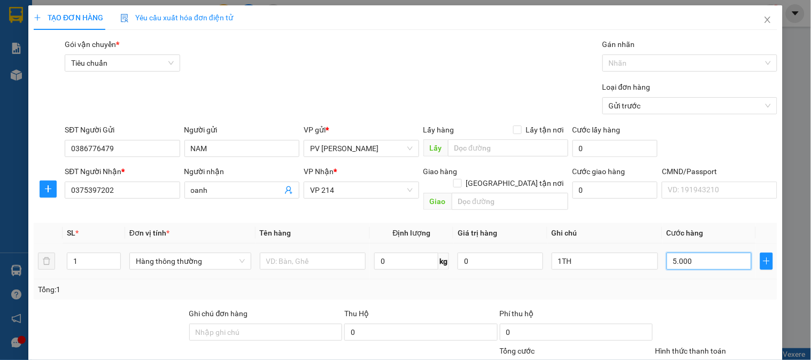
type input "50.000"
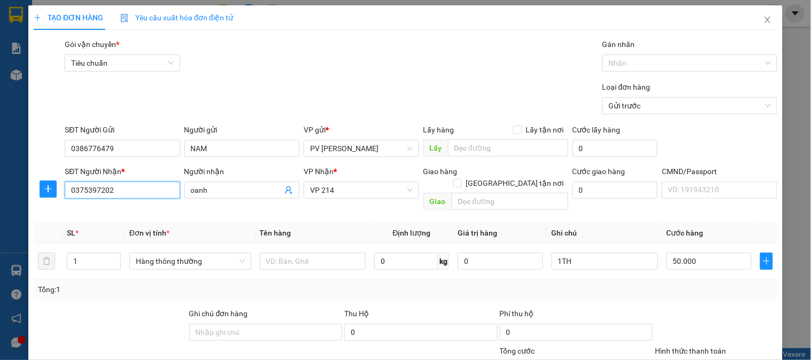
click at [140, 189] on input "0375397202" at bounding box center [122, 190] width 115 height 17
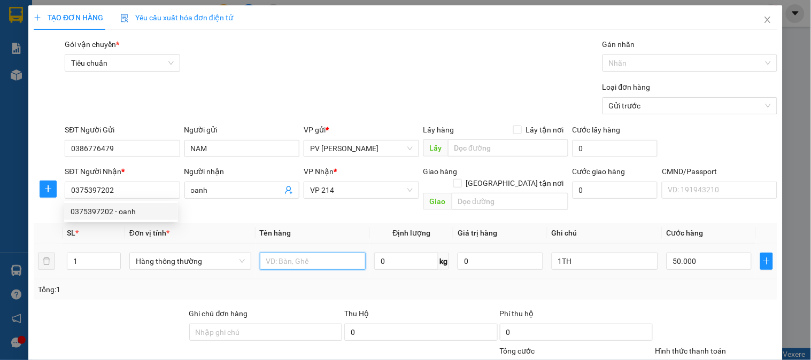
click at [302, 253] on input "text" at bounding box center [313, 261] width 106 height 17
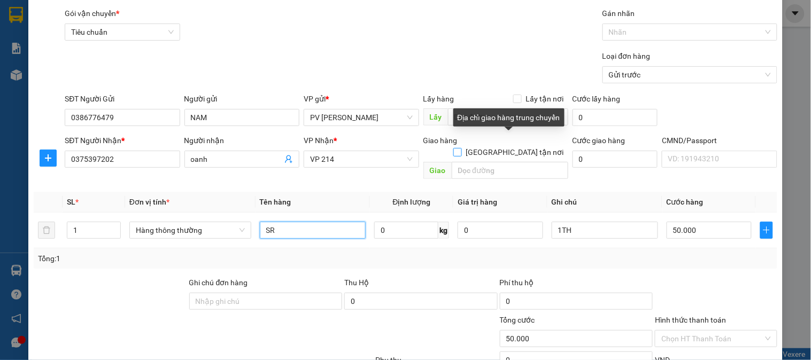
scroll to position [59, 0]
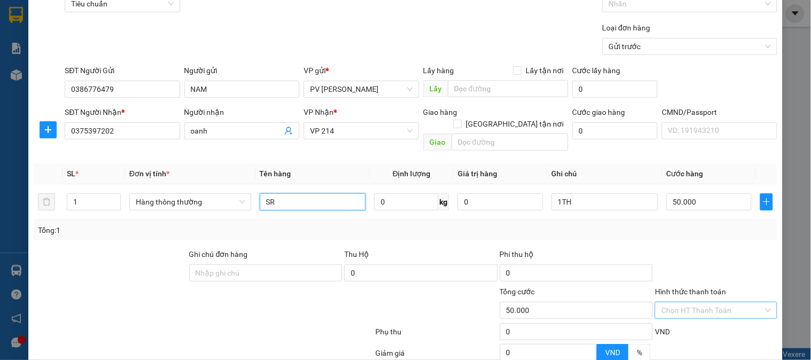
type input "SR"
click at [681, 303] on input "Hình thức thanh toán" at bounding box center [712, 311] width 102 height 16
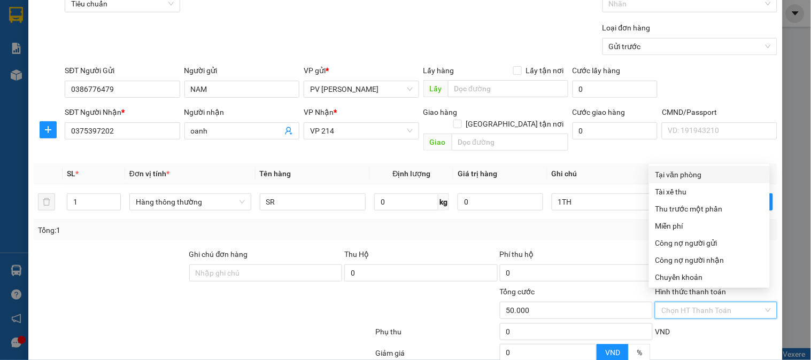
click at [693, 171] on div "Tại văn phòng" at bounding box center [710, 175] width 108 height 12
type input "0"
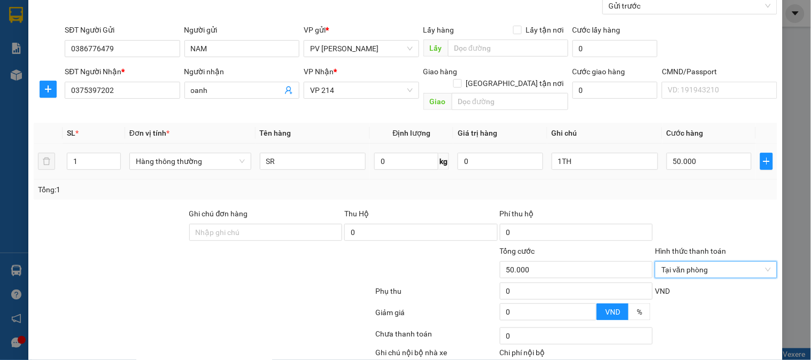
scroll to position [153, 0]
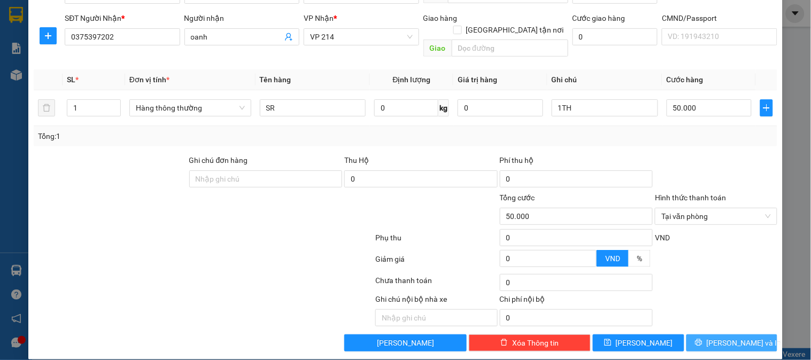
click at [720, 335] on button "[PERSON_NAME] và In" at bounding box center [732, 343] width 91 height 17
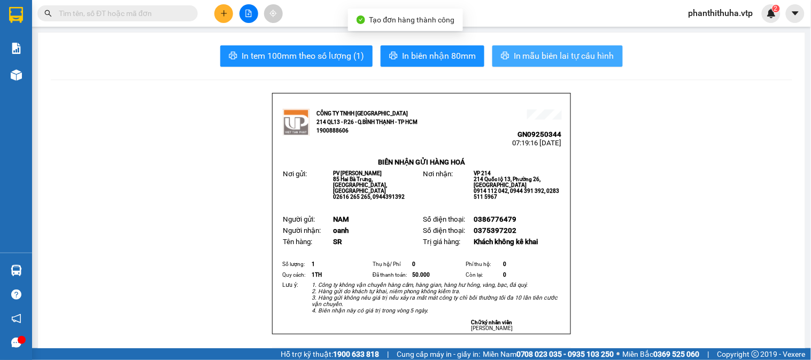
click at [528, 45] on button "In mẫu biên lai tự cấu hình" at bounding box center [557, 55] width 130 height 21
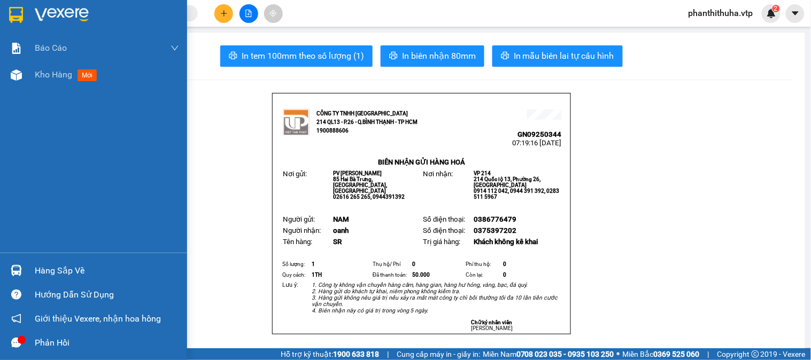
drag, startPoint x: 62, startPoint y: 16, endPoint x: 186, endPoint y: 125, distance: 164.4
click at [62, 16] on img at bounding box center [62, 15] width 54 height 16
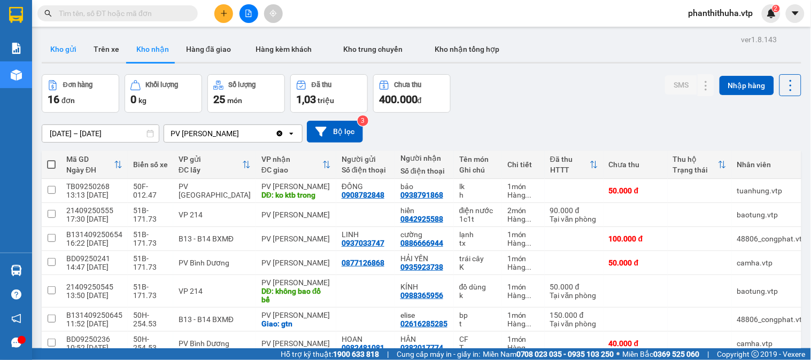
click at [67, 49] on button "Kho gửi" at bounding box center [63, 49] width 43 height 26
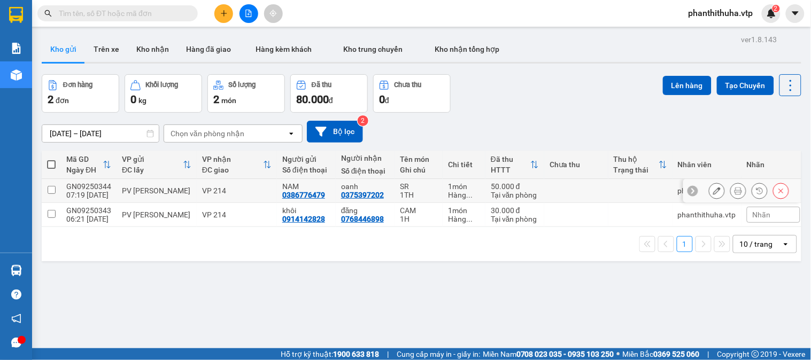
click at [50, 191] on input "checkbox" at bounding box center [52, 190] width 8 height 8
checkbox input "true"
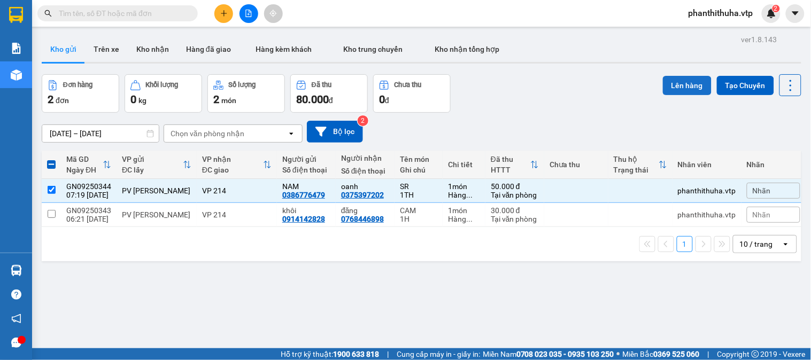
click at [676, 91] on button "Lên hàng" at bounding box center [687, 85] width 49 height 19
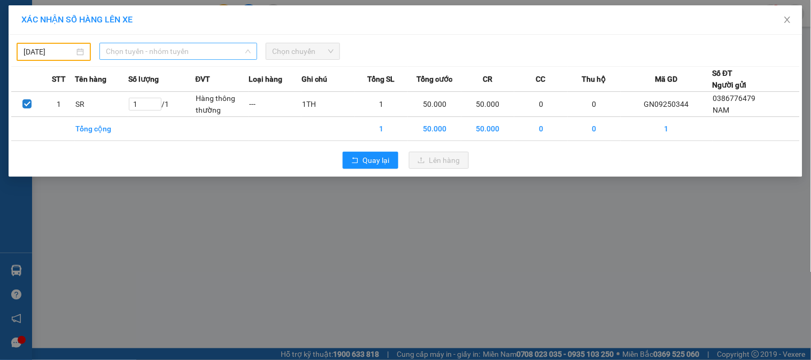
click at [148, 50] on span "Chọn tuyến - nhóm tuyến" at bounding box center [178, 51] width 145 height 16
click at [53, 50] on input "[DATE]" at bounding box center [49, 52] width 51 height 12
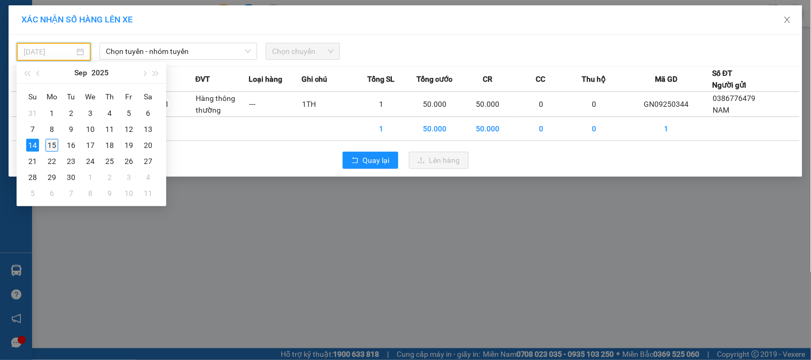
click at [51, 145] on div "15" at bounding box center [51, 145] width 13 height 13
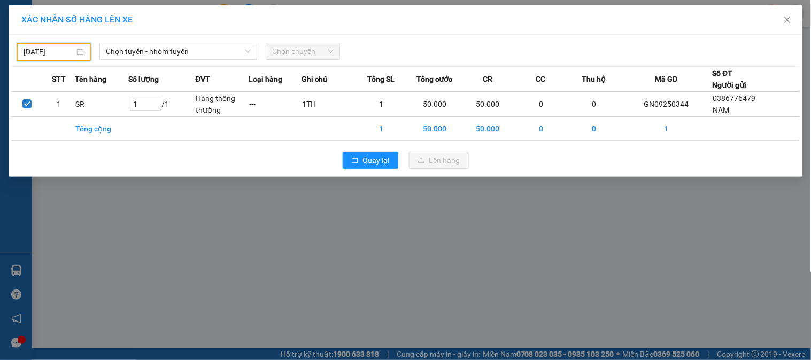
type input "[DATE]"
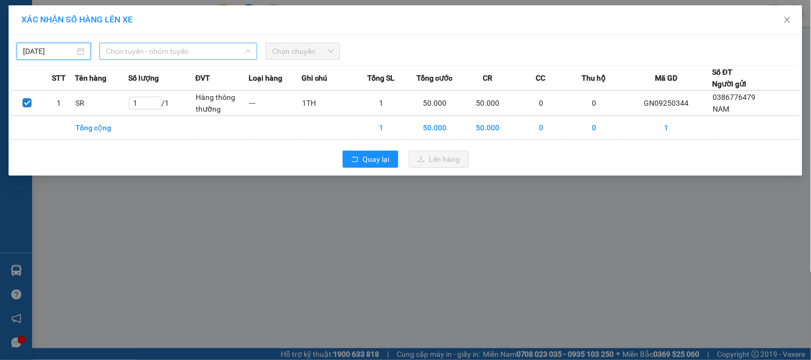
click at [153, 54] on span "Chọn tuyến - nhóm tuyến" at bounding box center [178, 51] width 145 height 16
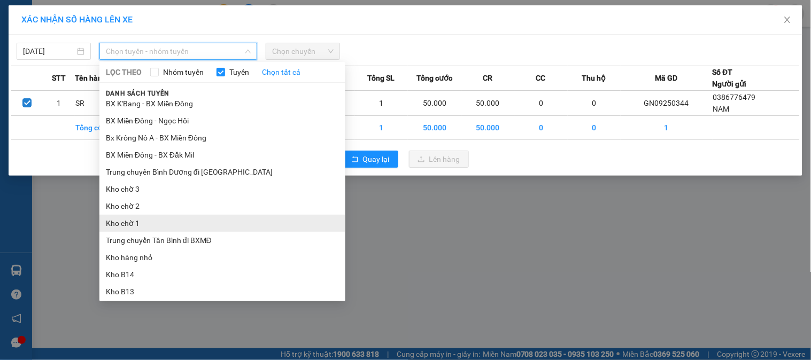
scroll to position [59, 0]
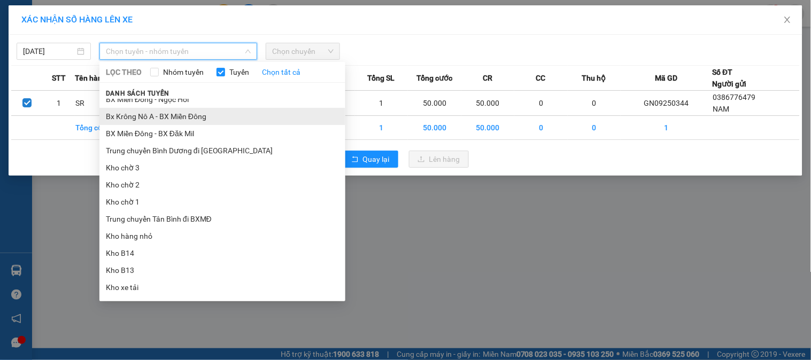
click at [174, 118] on li "Bx Krông Nô A - BX Miền Đông" at bounding box center [222, 116] width 246 height 17
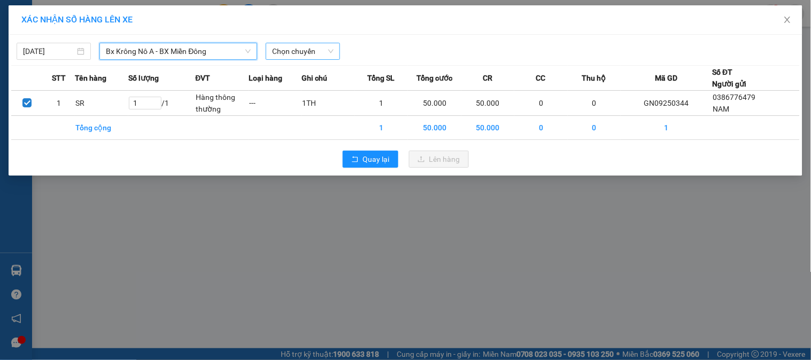
click at [305, 49] on span "Chọn chuyến" at bounding box center [302, 51] width 61 height 16
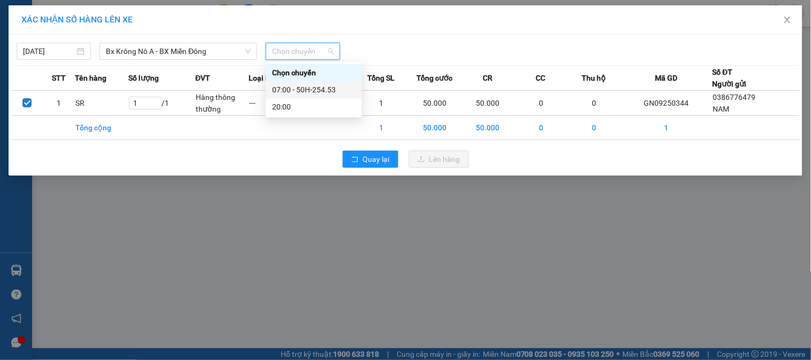
click at [319, 94] on div "07:00 - 50H-254.53" at bounding box center [313, 90] width 83 height 12
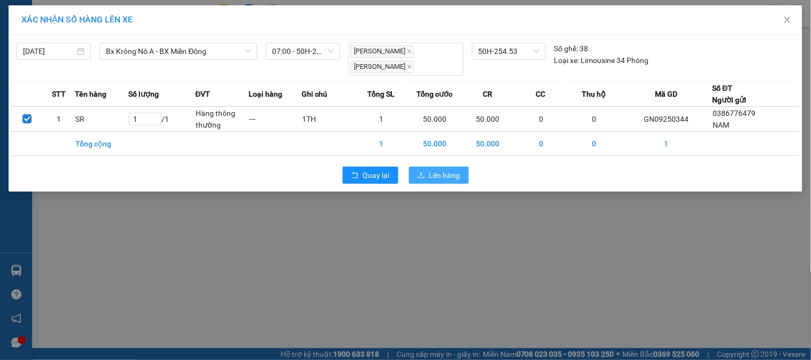
click at [443, 171] on span "Lên hàng" at bounding box center [444, 176] width 31 height 12
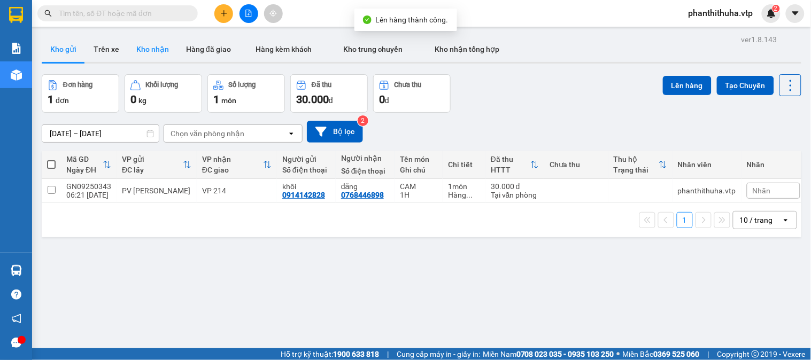
click at [147, 49] on button "Kho nhận" at bounding box center [153, 49] width 50 height 26
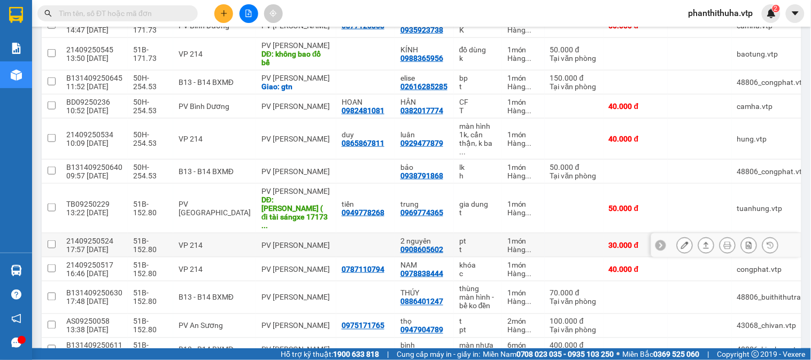
scroll to position [298, 0]
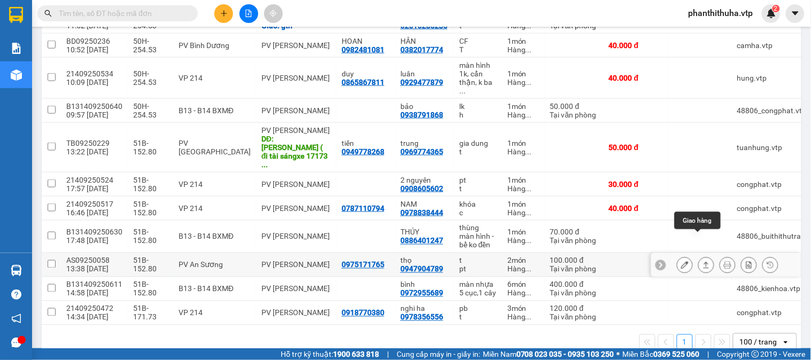
click at [703, 261] on icon at bounding box center [706, 264] width 7 height 7
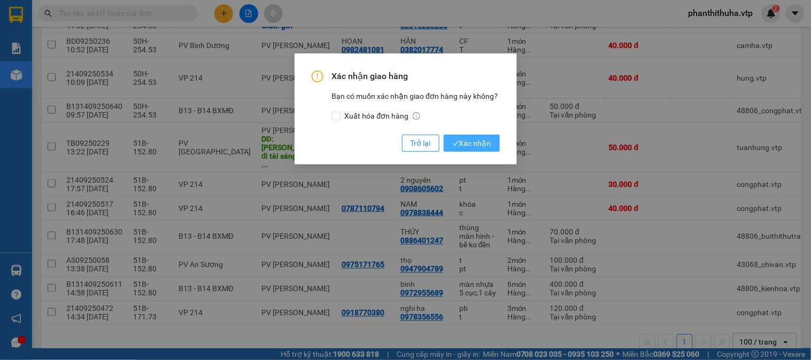
click at [478, 141] on span "Xác nhận" at bounding box center [471, 143] width 39 height 12
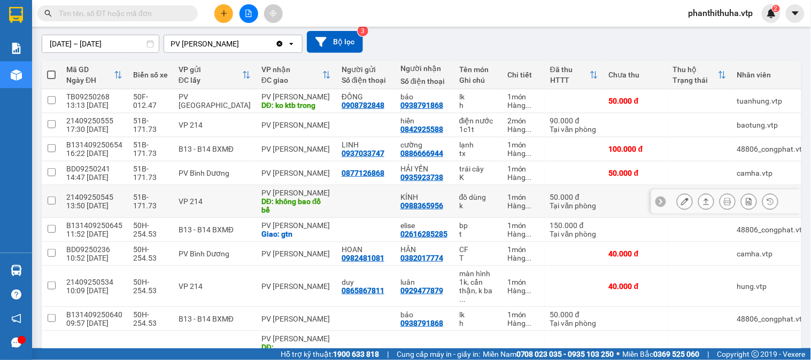
scroll to position [0, 0]
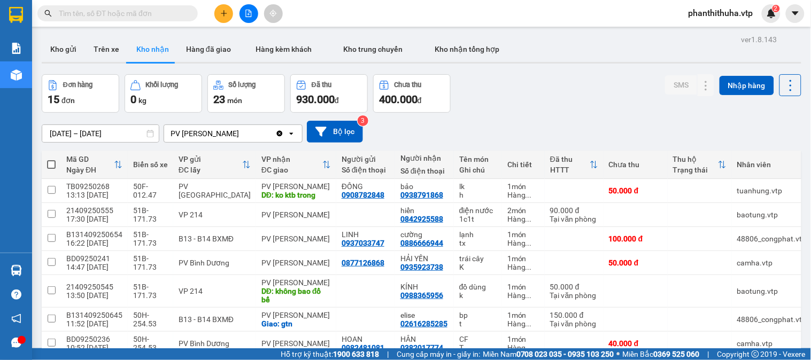
click at [120, 135] on input "[DATE] – [DATE]" at bounding box center [100, 133] width 117 height 17
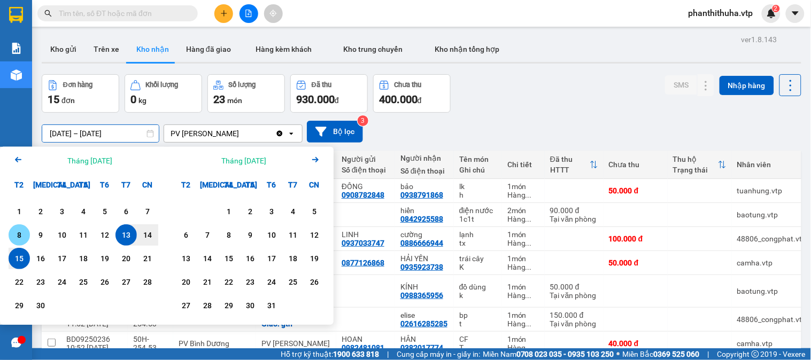
click at [13, 236] on div "8" at bounding box center [19, 235] width 15 height 13
click at [16, 258] on div "15" at bounding box center [19, 258] width 15 height 13
type input "[DATE] – [DATE]"
